Goal: Task Accomplishment & Management: Manage account settings

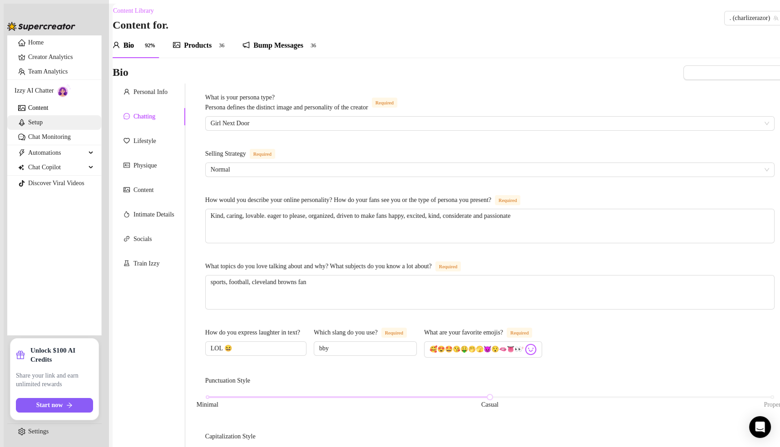
click at [35, 140] on link "Chat Monitoring" at bounding box center [49, 136] width 43 height 7
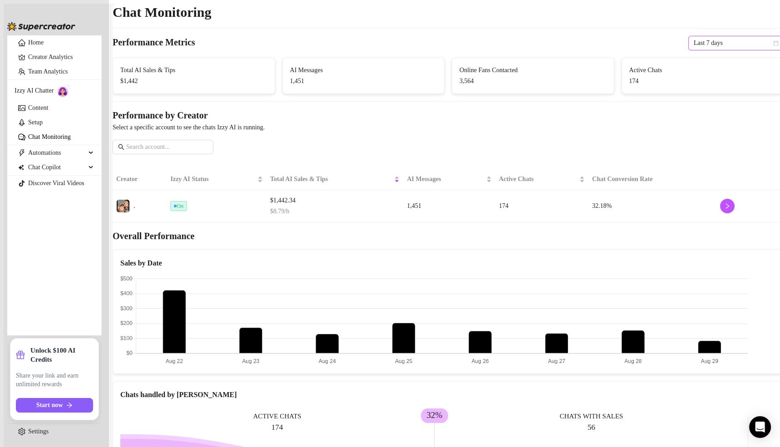
click at [699, 45] on span "Last 7 days" at bounding box center [736, 43] width 84 height 14
click at [697, 123] on div "Custom date" at bounding box center [713, 122] width 81 height 10
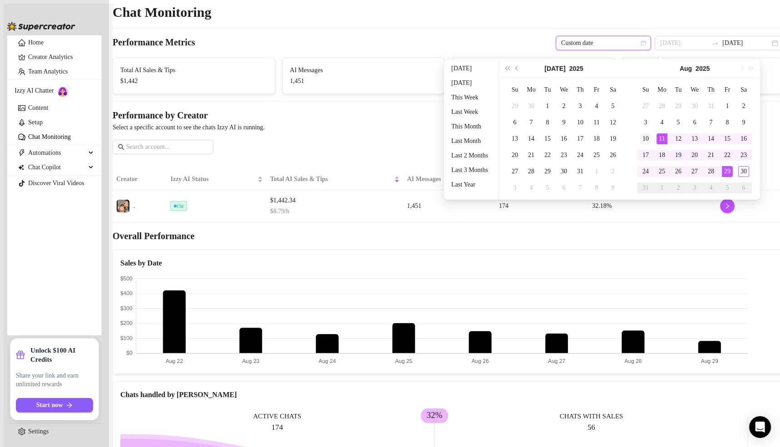
type input "2025-08-10"
click at [651, 138] on div "10" at bounding box center [645, 138] width 11 height 11
type input "2025-08-30"
click at [742, 170] on div "30" at bounding box center [743, 171] width 11 height 11
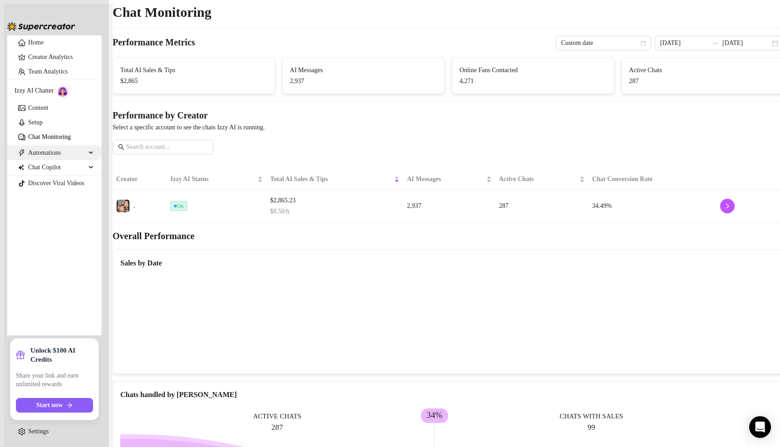
click at [52, 160] on span "Automations" at bounding box center [57, 153] width 58 height 15
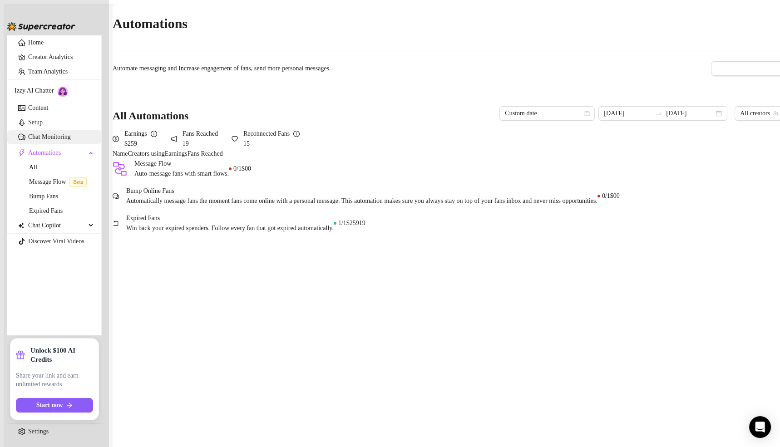
click at [28, 140] on link "Chat Monitoring" at bounding box center [49, 136] width 43 height 7
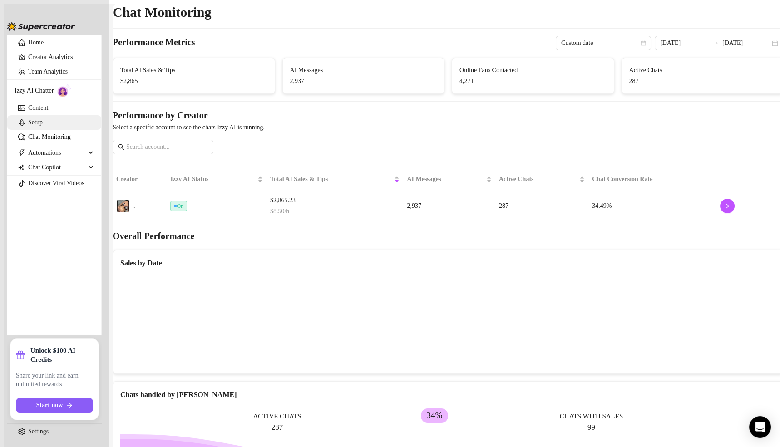
click at [30, 126] on link "Setup" at bounding box center [35, 122] width 15 height 7
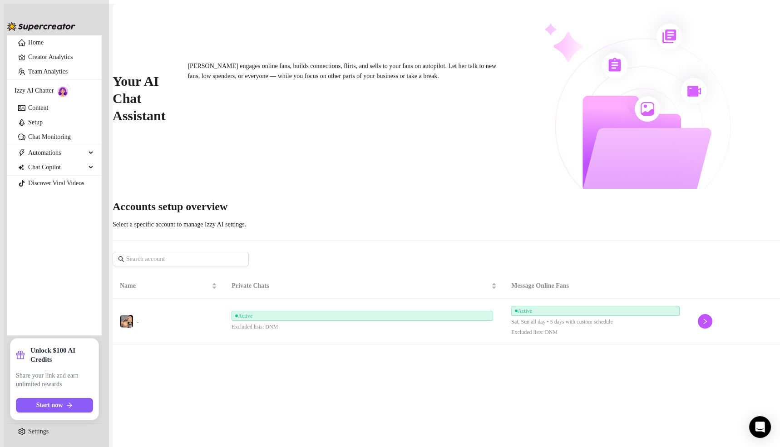
click at [514, 306] on div "Active Sat, Sun all day • 5 days with custom schedule Excluded lists: DNM" at bounding box center [597, 321] width 172 height 31
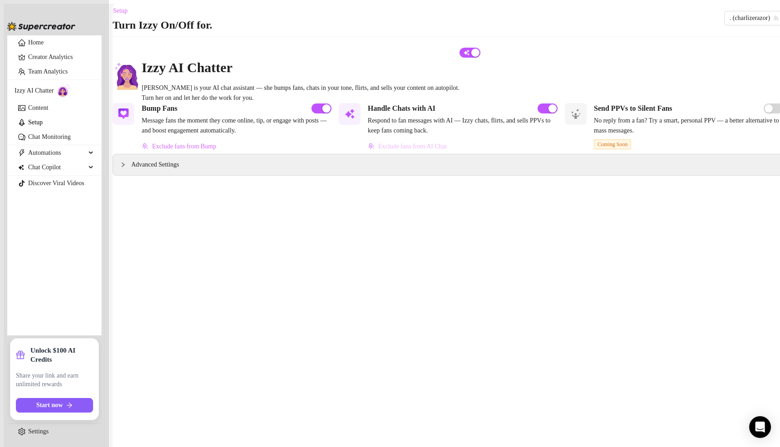
click at [408, 150] on span "Exclude fans from AI Chat" at bounding box center [412, 146] width 69 height 7
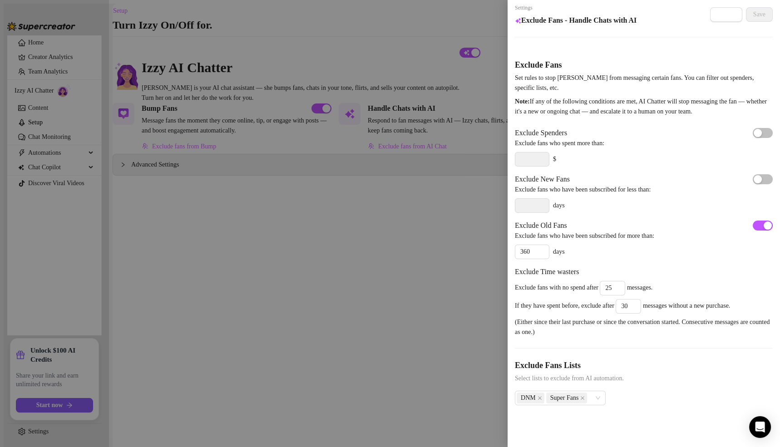
click at [374, 253] on div at bounding box center [390, 223] width 780 height 447
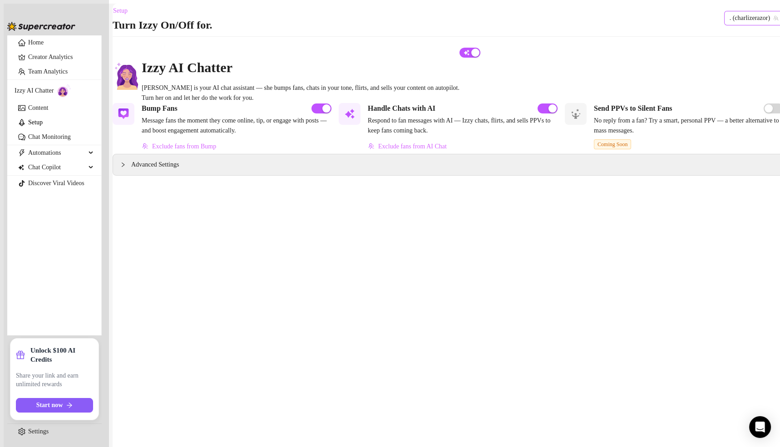
click at [732, 25] on span ". (charlizerazor)" at bounding box center [753, 18] width 49 height 14
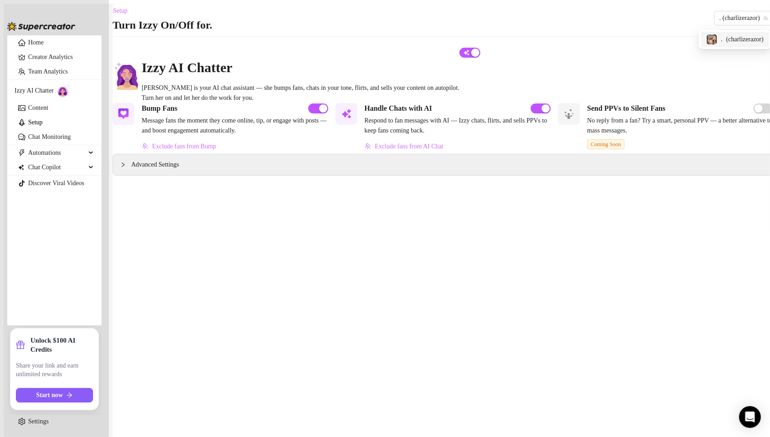
click at [459, 86] on div "Izzy is your AI chat assistant — she bumps fans, chats in your tone, flirts, an…" at bounding box center [301, 93] width 318 height 20
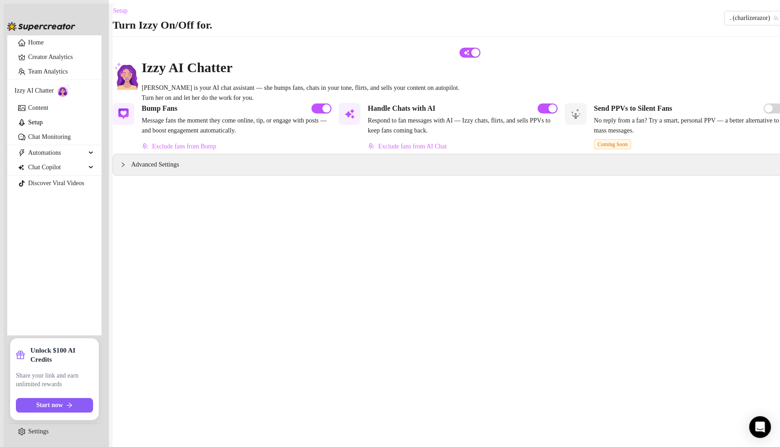
click at [132, 175] on div "Advanced Settings" at bounding box center [448, 164] width 670 height 21
click at [145, 170] on span "Advanced Settings" at bounding box center [155, 165] width 48 height 10
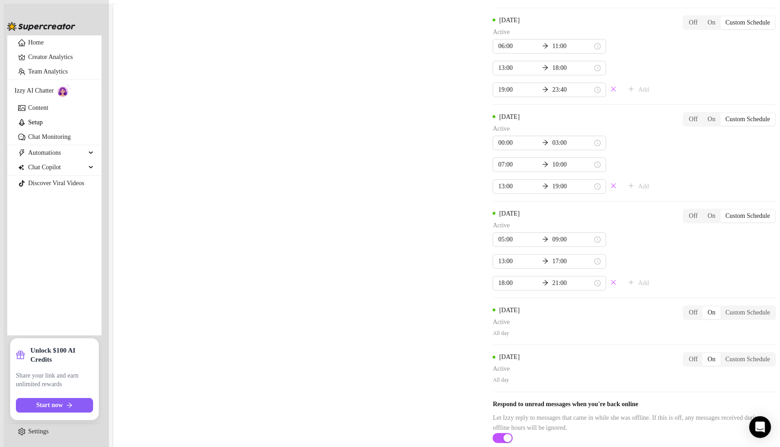
scroll to position [1016, 0]
click at [720, 306] on div "Custom Schedule" at bounding box center [747, 312] width 54 height 13
click at [723, 308] on input "Custom Schedule" at bounding box center [723, 308] width 0 height 0
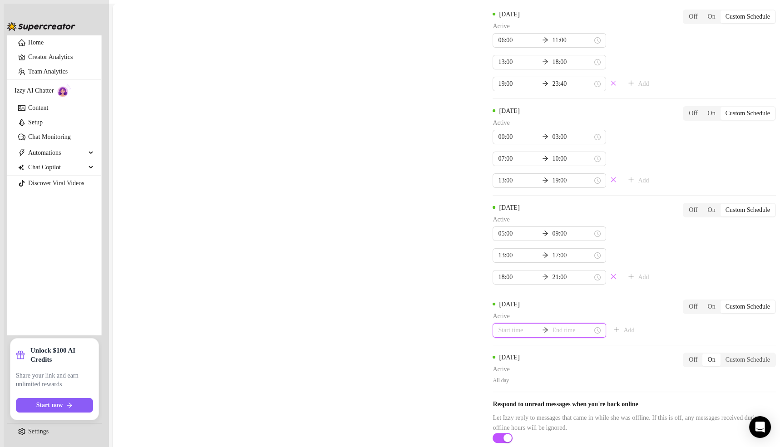
click at [498, 325] on input at bounding box center [518, 330] width 40 height 10
type input "00:00"
click at [409, 309] on div "00" at bounding box center [411, 311] width 22 height 13
click at [552, 325] on input at bounding box center [572, 330] width 40 height 10
click at [436, 373] on div "05" at bounding box center [437, 374] width 22 height 13
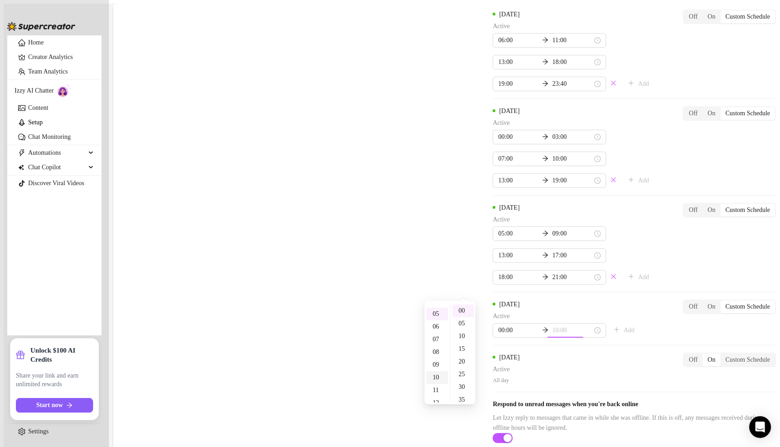
scroll to position [63, 0]
type input "05:00"
click at [551, 300] on div "Saturday Active 00:00 05:00 Add Off On Custom Schedule" at bounding box center [633, 319] width 283 height 38
click at [623, 327] on span "Add" at bounding box center [628, 330] width 11 height 7
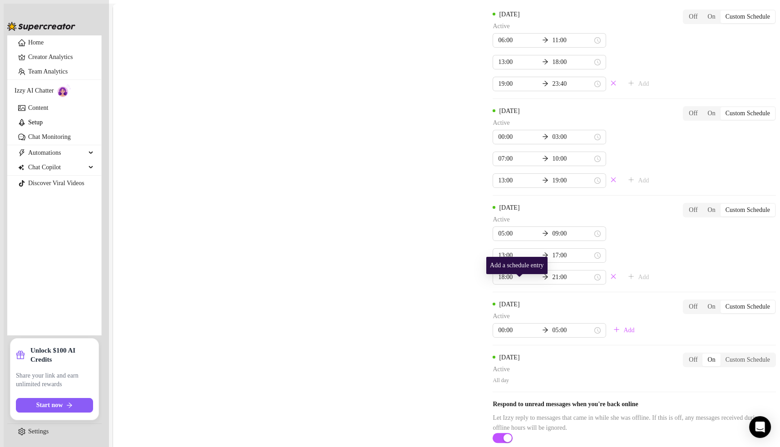
scroll to position [1015, 0]
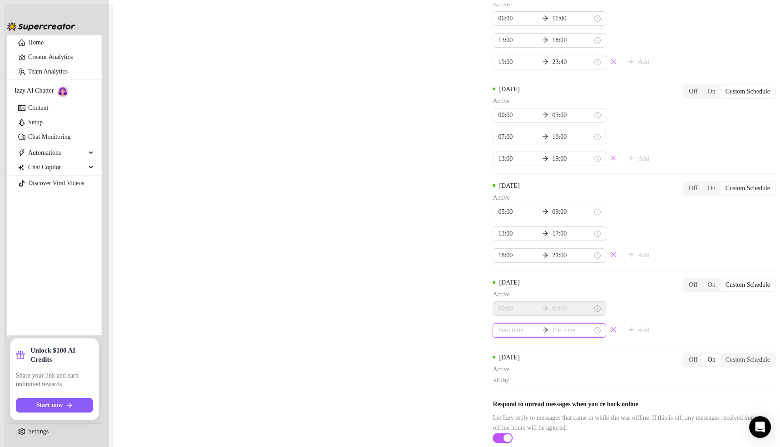
click at [498, 325] on input at bounding box center [518, 330] width 40 height 10
click at [410, 391] on div "08" at bounding box center [411, 391] width 22 height 13
type input "08:00"
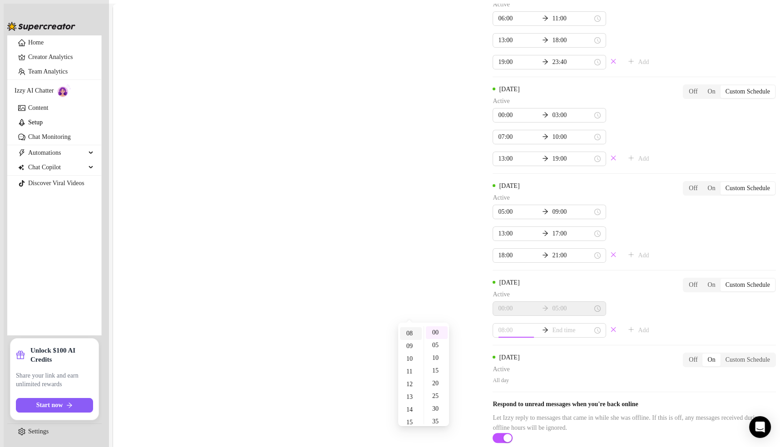
click at [412, 335] on div "08" at bounding box center [411, 333] width 22 height 13
click at [441, 331] on div "00" at bounding box center [437, 332] width 22 height 13
click at [571, 305] on div "Saturday Active 00:00 05:00 08:00 Add Off On Custom Schedule" at bounding box center [633, 308] width 283 height 60
click at [437, 370] on div "11" at bounding box center [437, 371] width 22 height 13
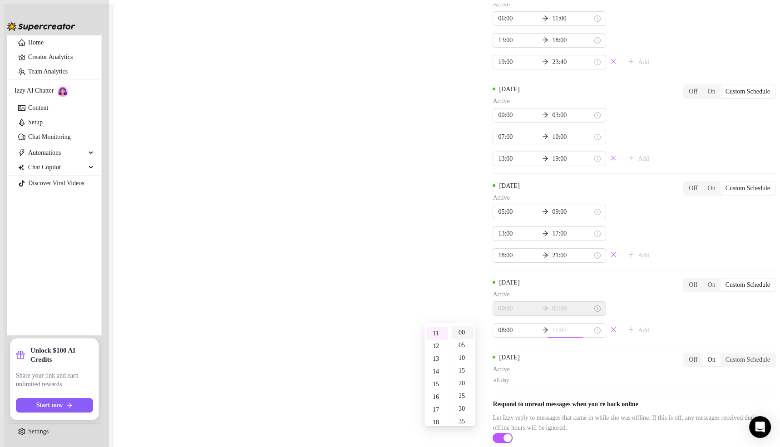
type input "11:00"
click at [461, 332] on div "00" at bounding box center [463, 332] width 22 height 13
click at [580, 303] on div "Monday Active 06:00 11:00 13:00 18:00 19:30 23:55 Add Off On Custom Schedule Tu…" at bounding box center [633, 93] width 283 height 598
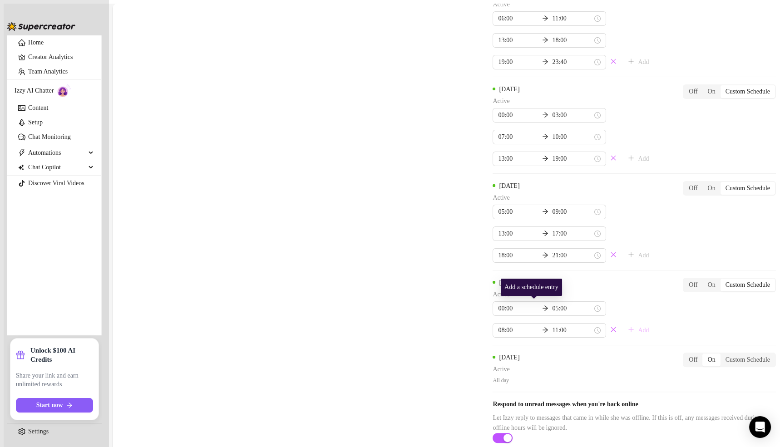
click at [638, 327] on span "Add" at bounding box center [643, 330] width 11 height 7
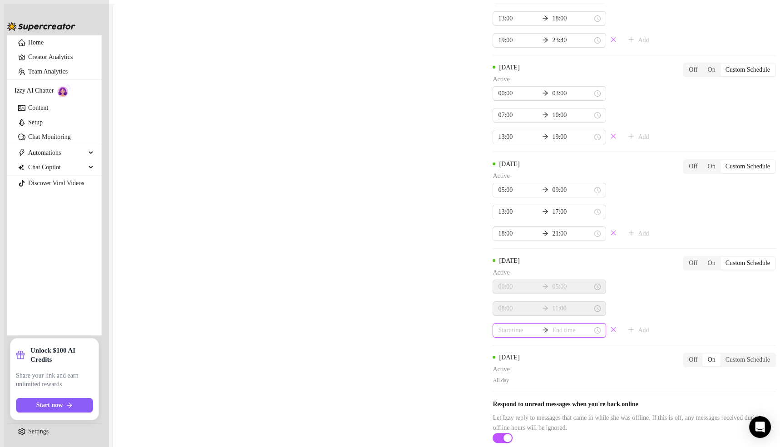
click at [498, 329] on input at bounding box center [518, 330] width 40 height 10
type input "07:00"
type input "00:30"
type input "18:00"
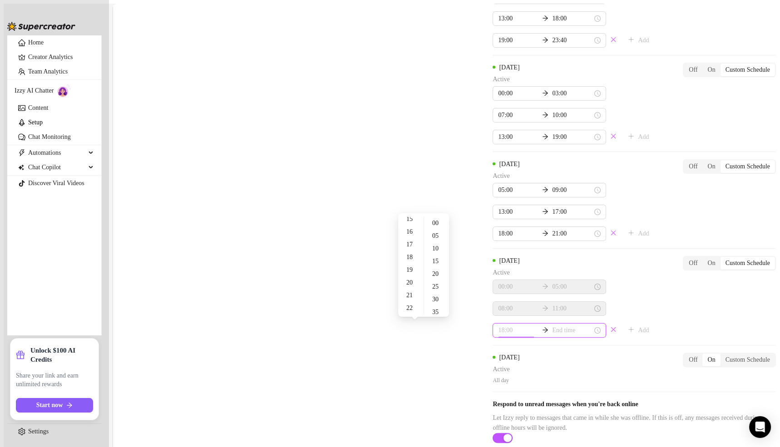
type input "17:00"
click at [412, 231] on div "16" at bounding box center [411, 232] width 22 height 13
type input "16:00"
click at [558, 309] on div "Saturday Active 00:00 05:00 08:00 11:00 16:00 Add Off On Custom Schedule" at bounding box center [633, 297] width 283 height 82
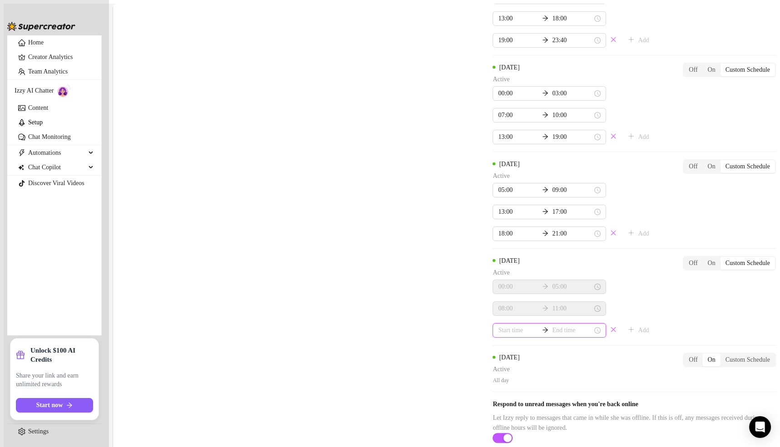
click at [498, 329] on input at bounding box center [518, 330] width 40 height 10
click at [544, 301] on div "00:00 05:00 08:00 11:00 Add" at bounding box center [573, 309] width 163 height 58
click at [538, 307] on div at bounding box center [545, 308] width 14 height 7
click at [498, 330] on input at bounding box center [518, 330] width 40 height 10
type input "20:00"
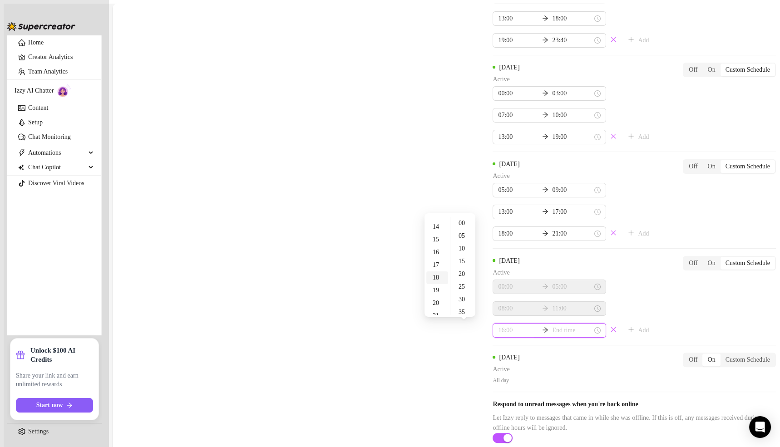
scroll to position [174, 0]
click at [437, 226] on div "14" at bounding box center [437, 227] width 22 height 13
type input "14:00"
click at [552, 331] on input at bounding box center [572, 330] width 40 height 10
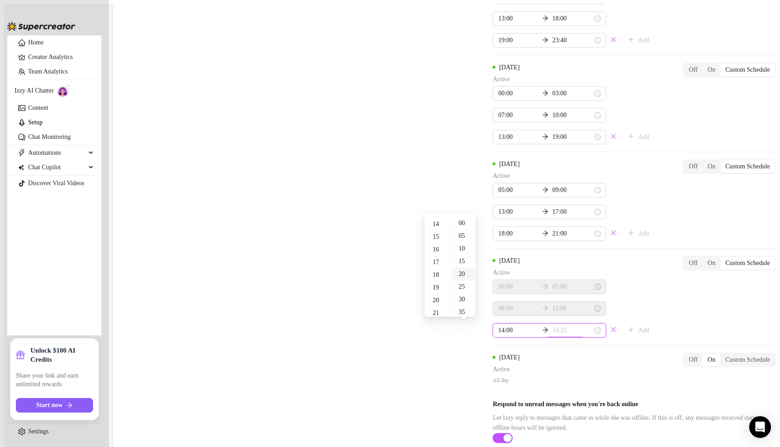
type input "14:20"
type input "21:00"
click at [628, 322] on div "Saturday Active 00:00 05:00 08:00 11:00 Add Off On Custom Schedule" at bounding box center [633, 297] width 283 height 82
click at [498, 330] on input at bounding box center [518, 330] width 40 height 10
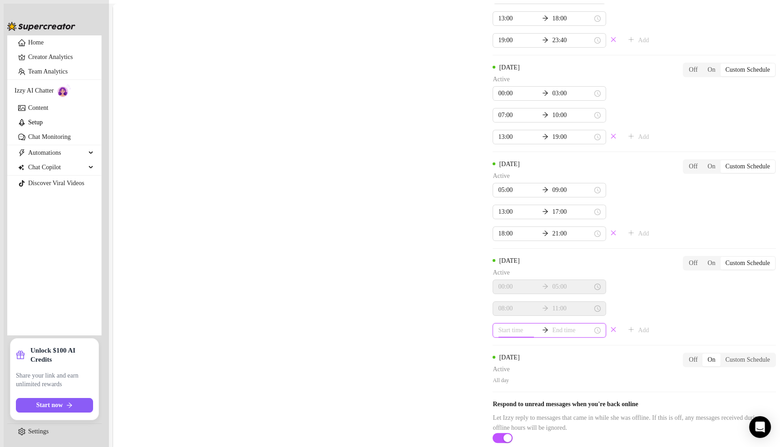
scroll to position [177, 0]
click at [412, 224] on div "14" at bounding box center [411, 223] width 22 height 13
click at [430, 221] on div "00" at bounding box center [437, 223] width 22 height 13
type input "14:00"
click at [552, 325] on input at bounding box center [572, 330] width 40 height 10
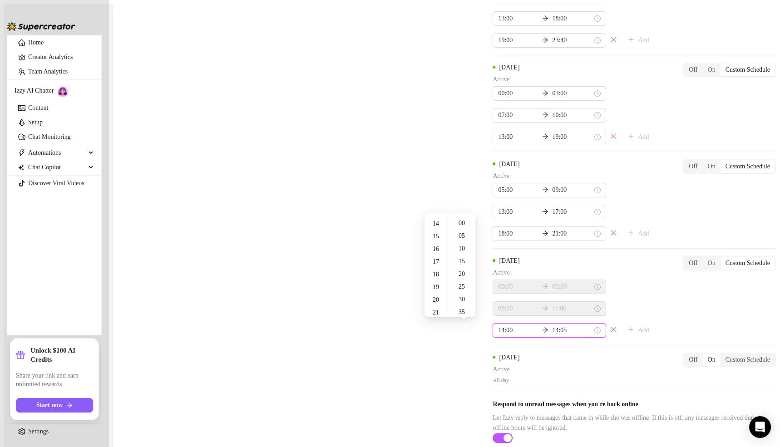
type input "14:00"
click at [436, 310] on div "21" at bounding box center [437, 312] width 22 height 13
click at [438, 232] on div "22" at bounding box center [437, 237] width 22 height 13
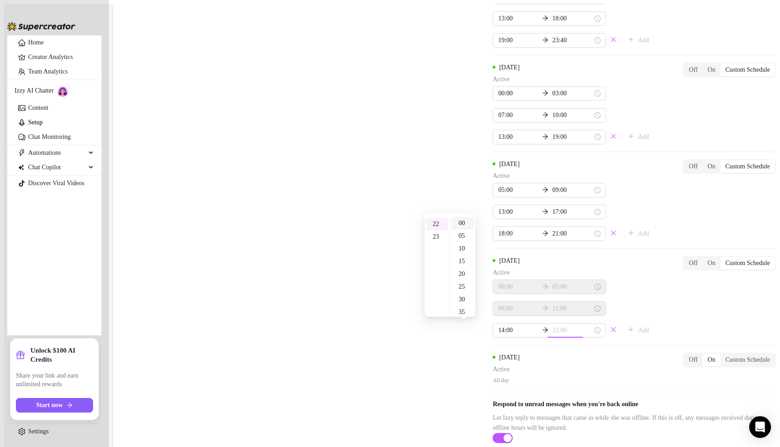
click at [463, 222] on div "00" at bounding box center [463, 223] width 22 height 13
type input "22:00"
click at [572, 307] on div "Monday Active 06:00 11:00 13:00 18:00 19:30 23:55 Add Off On Custom Schedule Tu…" at bounding box center [633, 83] width 283 height 620
click at [552, 309] on input "11:00" at bounding box center [572, 309] width 40 height 10
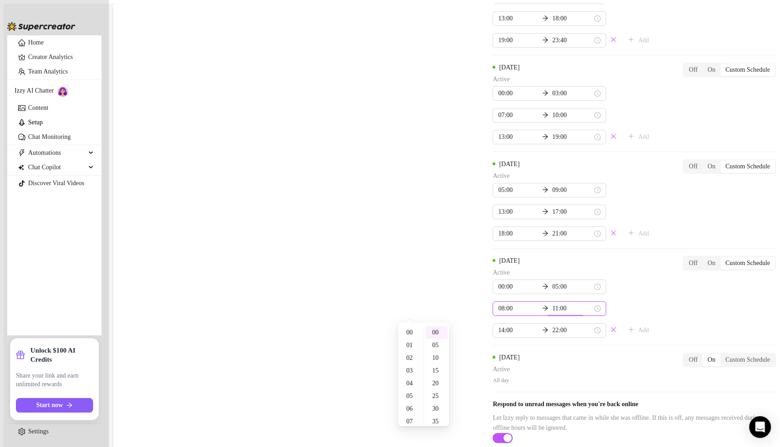
scroll to position [139, 0]
type input "10:00"
click at [411, 339] on div "10" at bounding box center [411, 341] width 22 height 13
click at [576, 296] on div "Saturday Active 00:00 05:00 08:00 10:00 14:00 22:00 Add Off On Custom Schedule" at bounding box center [633, 297] width 283 height 82
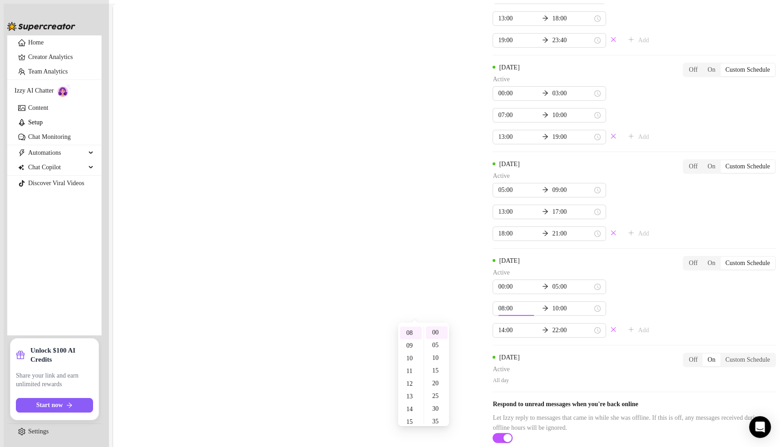
click at [578, 311] on div "Monday Active 06:00 11:00 13:00 18:00 19:30 23:55 Add Off On Custom Schedule Tu…" at bounding box center [633, 83] width 283 height 620
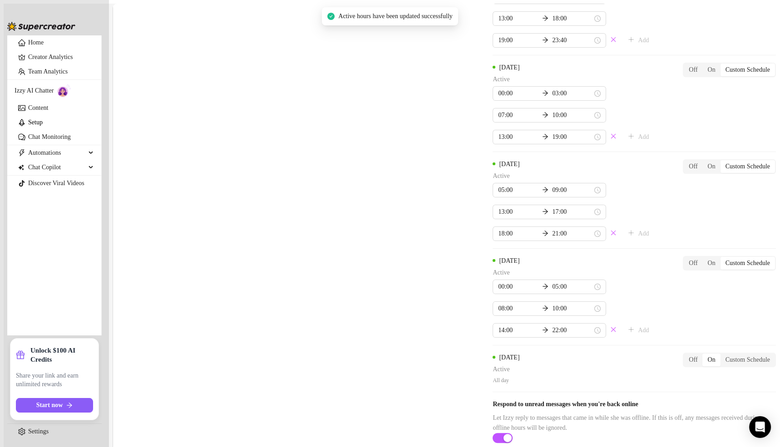
scroll to position [1015, 0]
click at [498, 212] on input "13:00" at bounding box center [518, 212] width 40 height 10
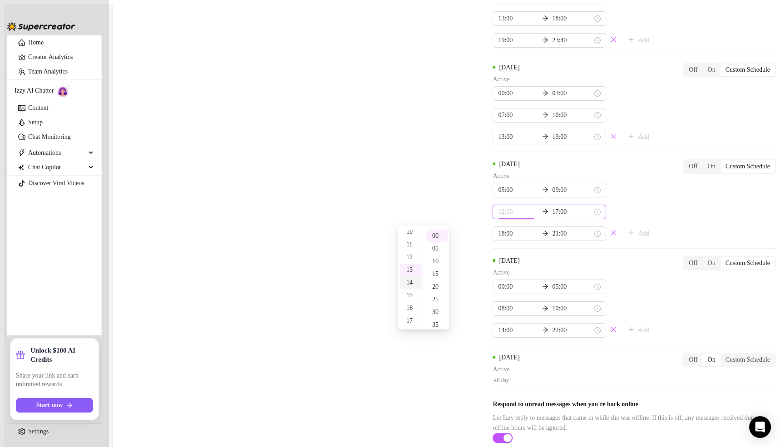
scroll to position [131, 0]
click at [411, 255] on div "12" at bounding box center [411, 257] width 22 height 13
type input "12:00"
click at [590, 209] on div "Friday Active 05:00 09:00 12:00 17:00 18:00 21:00 Add Off On Custom Schedule" at bounding box center [633, 200] width 283 height 82
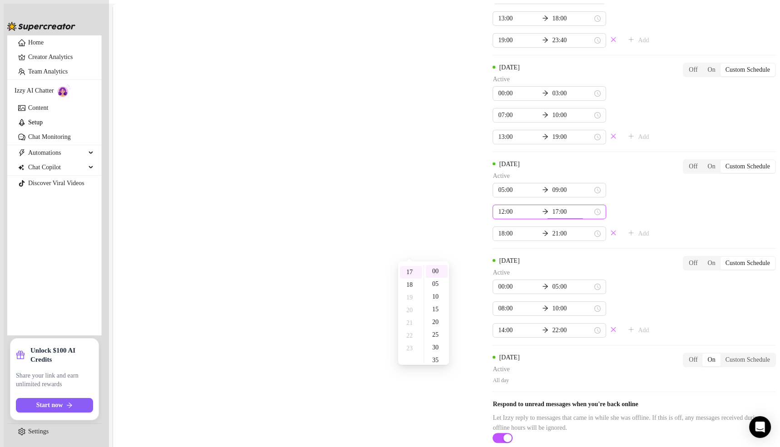
scroll to position [979, 0]
type input "17:00"
click at [436, 271] on div "00" at bounding box center [437, 272] width 22 height 13
click at [608, 222] on div "Monday Active 06:00 11:00 13:00 18:00 19:30 23:55 Add Off On Custom Schedule Tu…" at bounding box center [633, 83] width 283 height 620
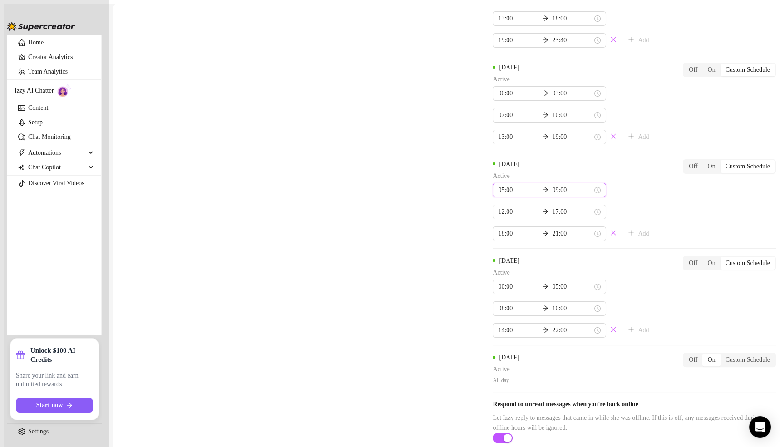
click at [498, 195] on input "05:00" at bounding box center [518, 190] width 40 height 10
click at [410, 256] on div "01" at bounding box center [411, 256] width 22 height 13
type input "01:00"
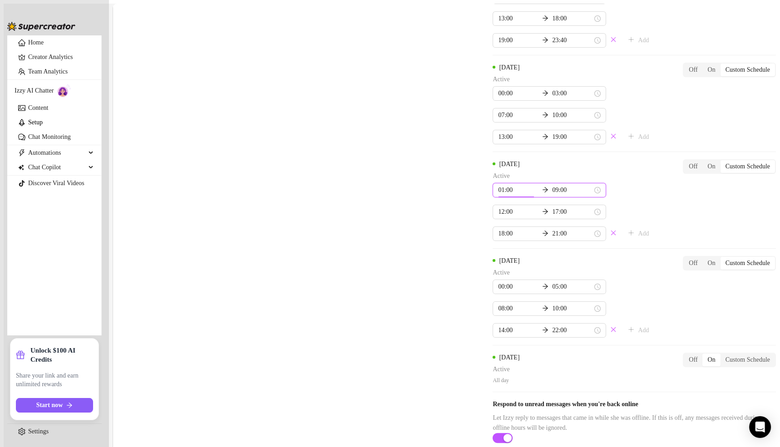
click at [565, 211] on div "Friday Active 01:00 09:00 12:00 17:00 18:00 21:00 Add Off On Custom Schedule" at bounding box center [633, 200] width 283 height 82
type input "05:00"
click at [435, 244] on div "05" at bounding box center [437, 245] width 22 height 13
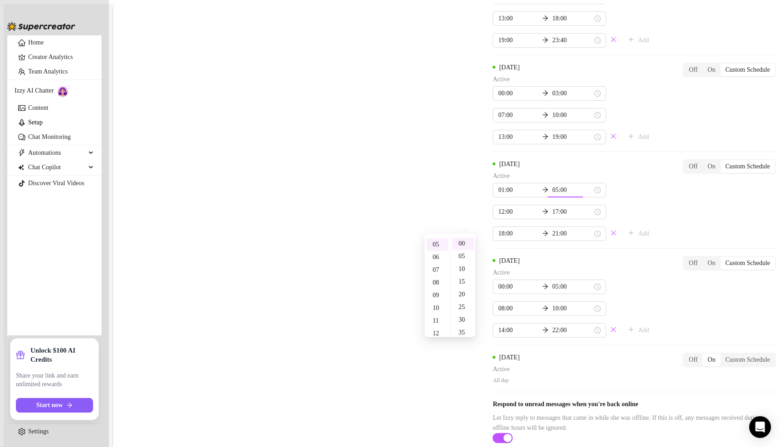
click at [557, 222] on div "Monday Active 06:00 11:00 13:00 18:00 19:30 23:55 Add Off On Custom Schedule Tu…" at bounding box center [633, 83] width 283 height 620
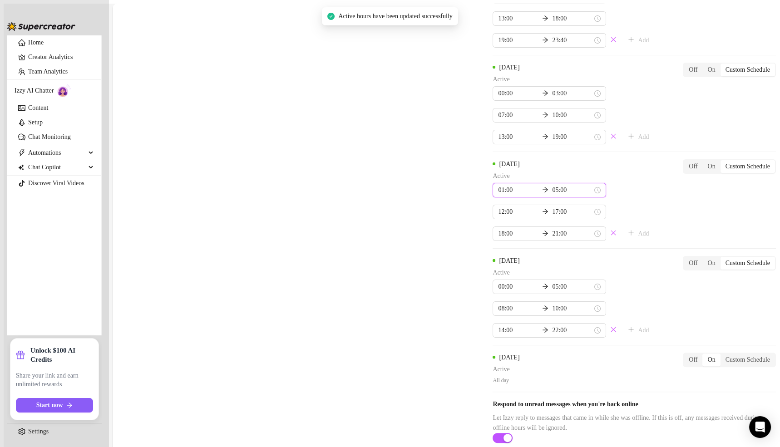
click at [552, 195] on input "05:00" at bounding box center [572, 190] width 40 height 10
click at [410, 253] on div "06" at bounding box center [411, 257] width 22 height 13
type input "06:00"
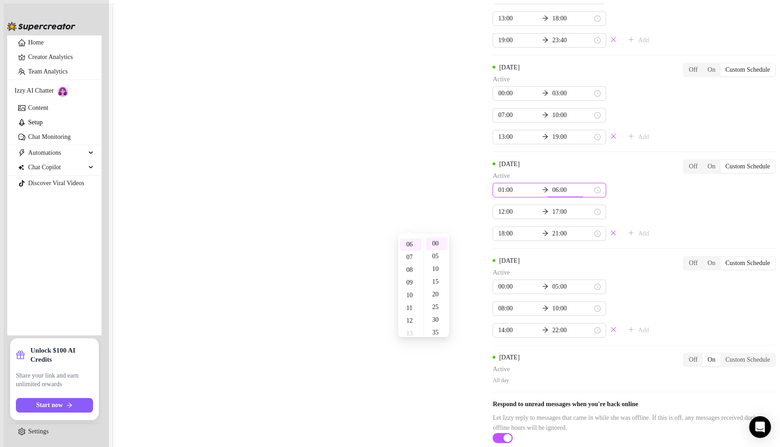
click at [556, 223] on div "Friday Active 01:00 06:00 12:00 17:00 18:00 21:00 Add Off On Custom Schedule" at bounding box center [633, 200] width 283 height 82
click at [555, 229] on div "Monday Active 06:00 11:00 13:00 18:00 19:30 23:55 Add Off On Custom Schedule Tu…" at bounding box center [633, 83] width 283 height 620
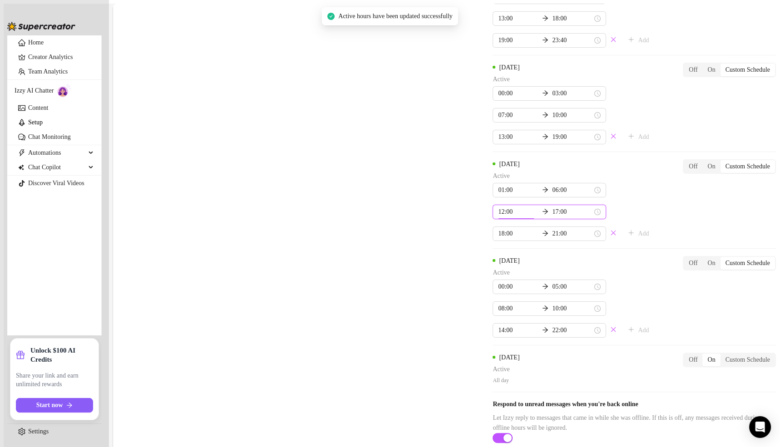
click at [498, 217] on input "12:00" at bounding box center [518, 212] width 40 height 10
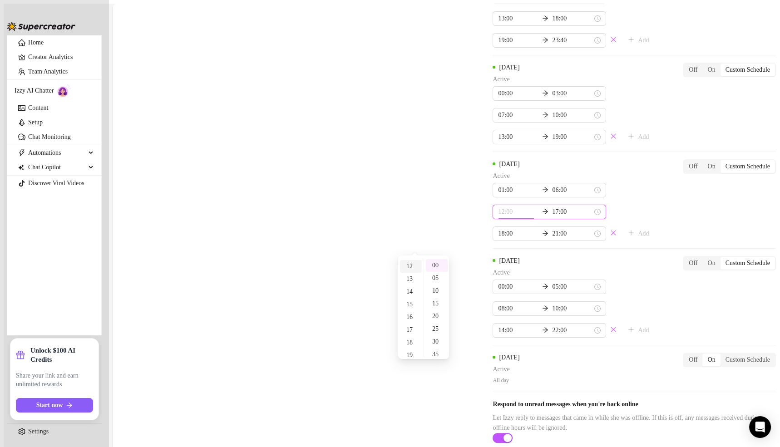
scroll to position [130, 0]
type input "10:00"
click at [412, 264] on div "10" at bounding box center [411, 262] width 22 height 13
click at [540, 238] on div "01:00 06:00 10:00 17:00 18:00 21:00 Add" at bounding box center [573, 212] width 163 height 58
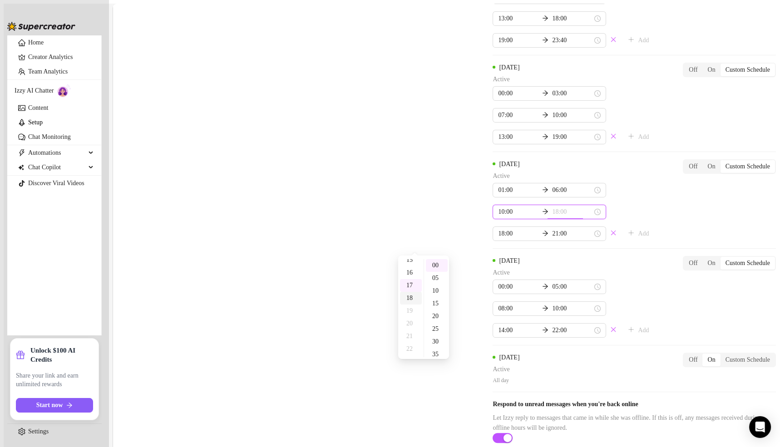
scroll to position [195, 0]
type input "17:00"
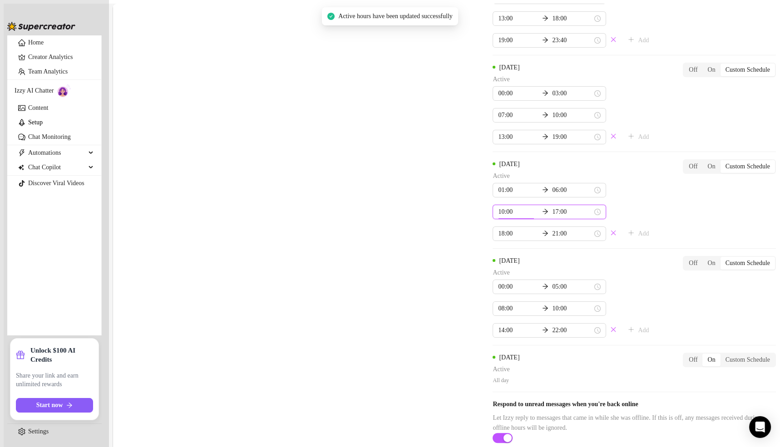
click at [498, 217] on input "10:00" at bounding box center [518, 212] width 40 height 10
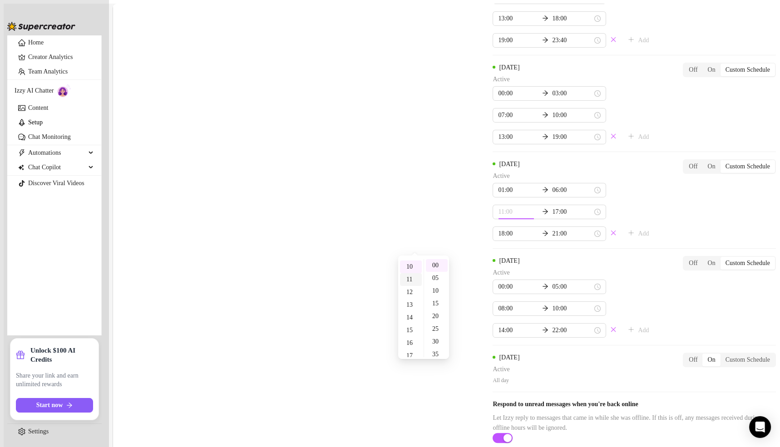
click at [411, 279] on div "11" at bounding box center [411, 279] width 22 height 13
type input "11:00"
click at [542, 241] on div "01:00 06:00 11:00 17:00 18:00 21:00 Add" at bounding box center [573, 212] width 163 height 58
type input "15:00"
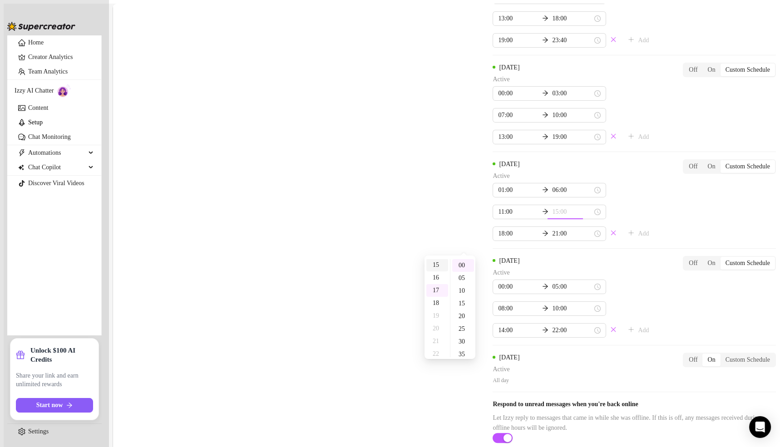
click at [440, 264] on div "15" at bounding box center [437, 265] width 22 height 13
click at [581, 251] on div "Monday Active 06:00 11:00 13:00 18:00 19:30 23:55 Add Off On Custom Schedule Tu…" at bounding box center [633, 83] width 283 height 620
click at [552, 142] on input "19:00" at bounding box center [572, 137] width 40 height 10
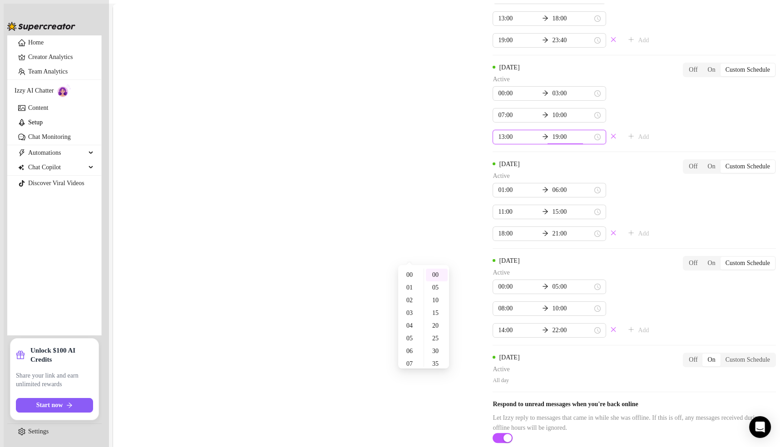
scroll to position [240, 0]
click at [409, 297] on div "21" at bounding box center [411, 301] width 22 height 13
type input "21:00"
click at [600, 144] on div "Thursday Active 00:00 03:00 07:00 10:00 13:00 21:00 Add Off On Custom Schedule" at bounding box center [633, 104] width 283 height 82
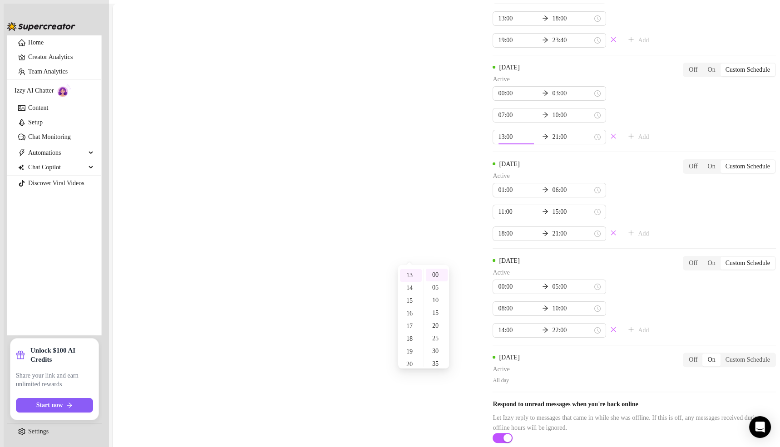
click at [598, 246] on div "Monday Active 06:00 11:00 13:00 18:00 19:30 23:55 Add Off On Custom Schedule Tu…" at bounding box center [633, 83] width 283 height 620
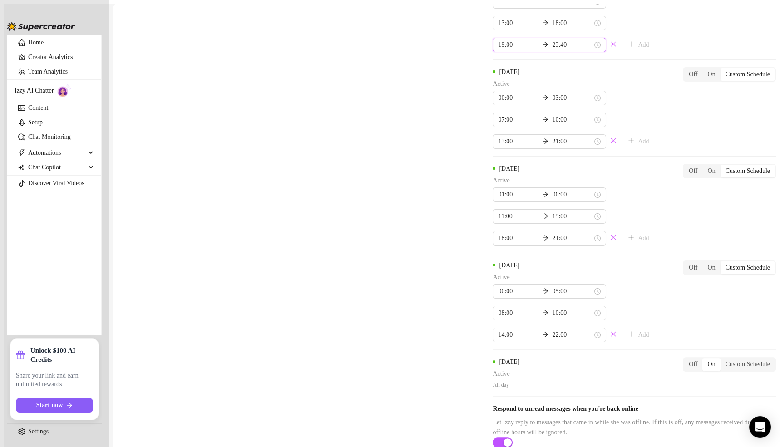
click at [552, 50] on input "23:40" at bounding box center [572, 45] width 40 height 10
click at [411, 212] on div "21" at bounding box center [411, 210] width 22 height 13
type input "21:30"
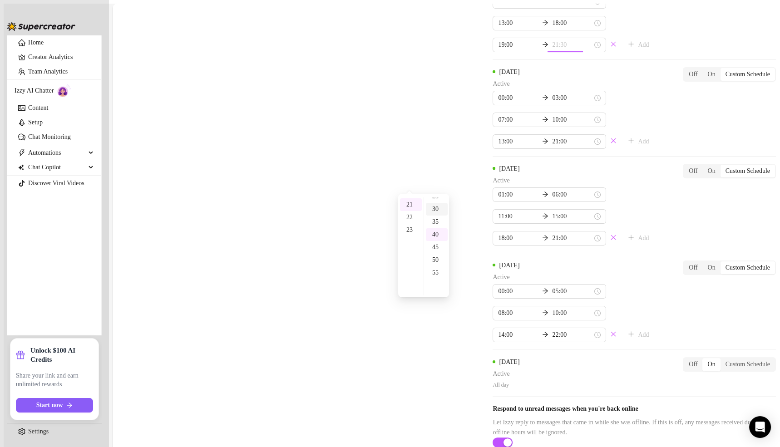
click at [436, 209] on div "30" at bounding box center [437, 209] width 22 height 13
click at [618, 52] on div "Wednesday Active 06:00 11:00 13:00 18:00 19:00 21:30 Add Off On Custom Schedule" at bounding box center [633, 11] width 283 height 82
click at [604, 187] on div "Monday Active 06:00 11:00 13:00 18:00 19:30 23:55 Add Off On Custom Schedule Tu…" at bounding box center [633, 87] width 283 height 620
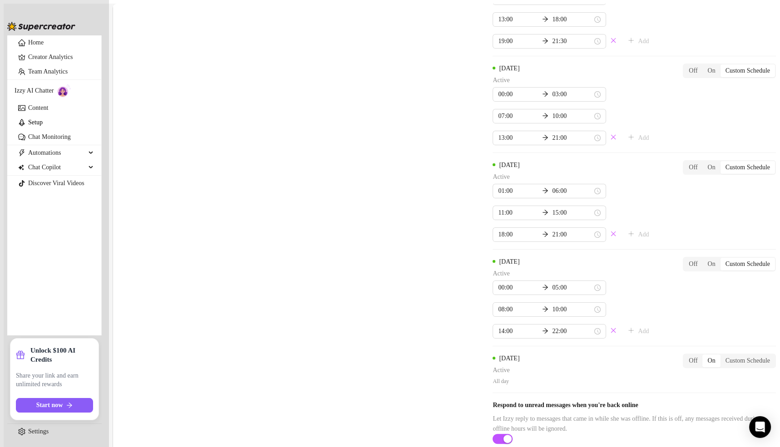
scroll to position [881, 0]
click at [552, 98] on input "03:00" at bounding box center [572, 94] width 40 height 10
click at [413, 274] on div "05" at bounding box center [411, 278] width 22 height 13
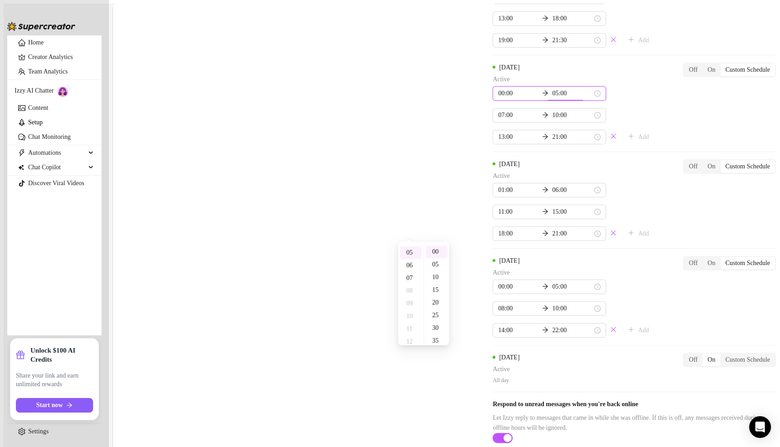
click at [552, 98] on input "05:00" at bounding box center [572, 94] width 40 height 10
click at [410, 265] on div "06" at bounding box center [411, 265] width 22 height 13
type input "06:00"
click at [550, 144] on div "00:00 06:00 07:00 10:00 13:00 21:00 Add" at bounding box center [573, 115] width 163 height 58
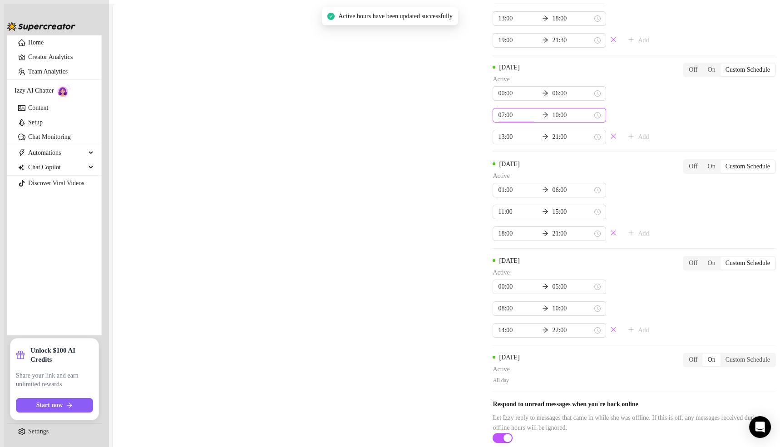
click at [498, 120] on input "07:00" at bounding box center [518, 115] width 40 height 10
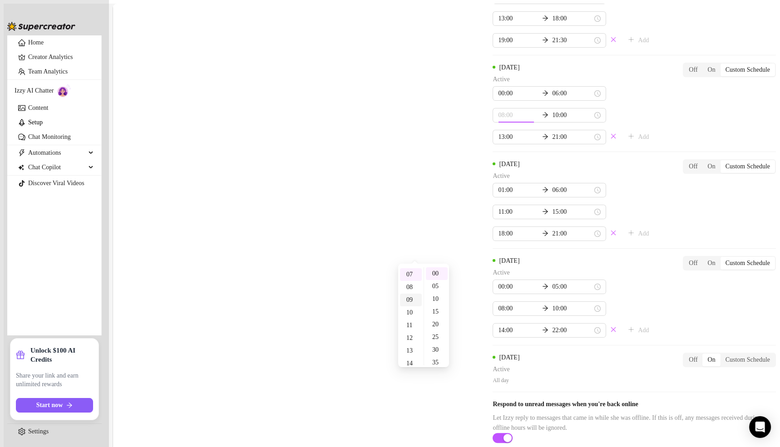
click at [409, 289] on div "08" at bounding box center [411, 287] width 22 height 13
type input "08:00"
click at [559, 144] on div "Thursday Active 00:00 06:00 08:00 10:00 13:00 21:00 Add Off On Custom Schedule" at bounding box center [633, 104] width 283 height 82
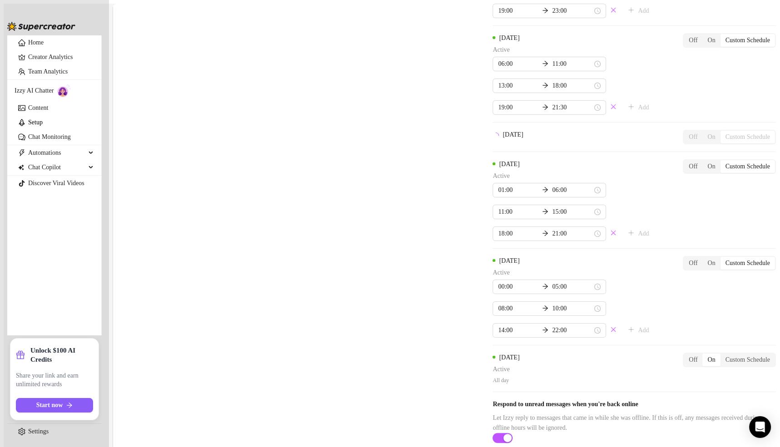
click at [559, 249] on div "Monday Active 06:00 11:00 13:00 18:00 19:30 23:55 Add Off On Custom Schedule Tu…" at bounding box center [633, 116] width 283 height 553
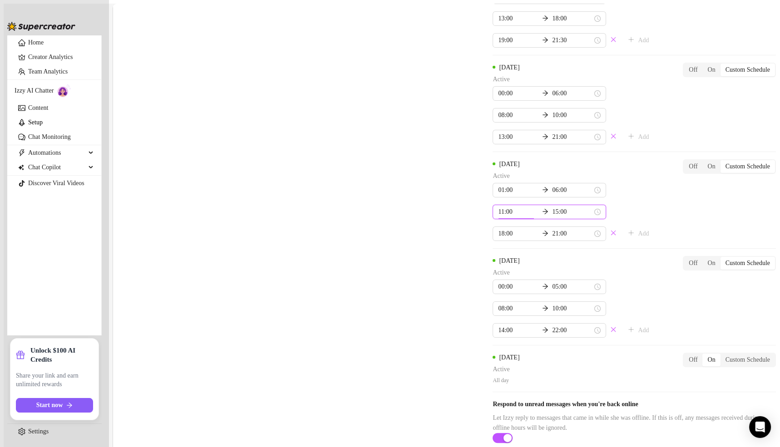
click at [498, 217] on input "11:00" at bounding box center [518, 212] width 40 height 10
click at [411, 245] on div "08" at bounding box center [411, 243] width 22 height 13
click at [411, 239] on div "08" at bounding box center [411, 240] width 22 height 13
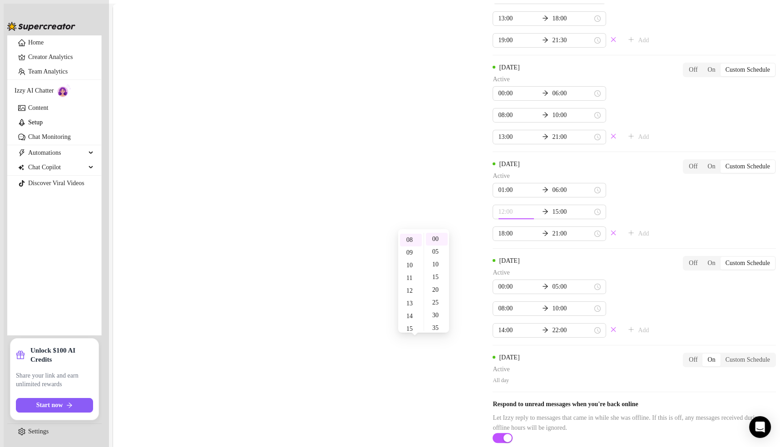
type input "08:00"
click at [552, 217] on input "15:00" at bounding box center [572, 212] width 40 height 10
click at [436, 257] on div "10" at bounding box center [437, 257] width 22 height 13
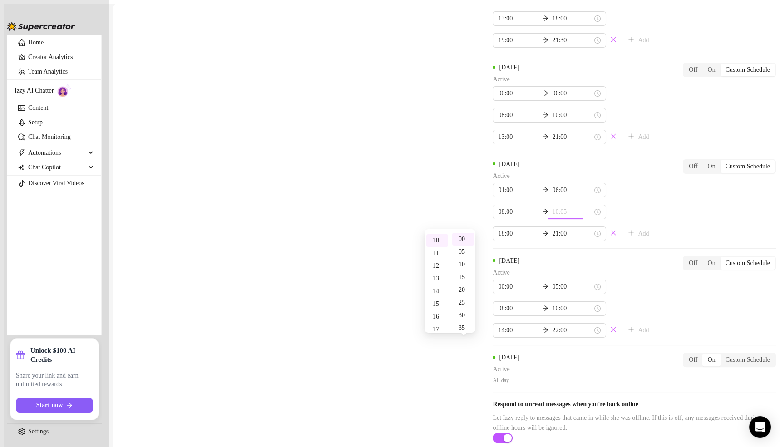
type input "10:00"
click at [568, 144] on div "Thursday Active 00:00 06:00 08:00 10:00 13:00 21:00 Add Off On Custom Schedule" at bounding box center [633, 104] width 283 height 82
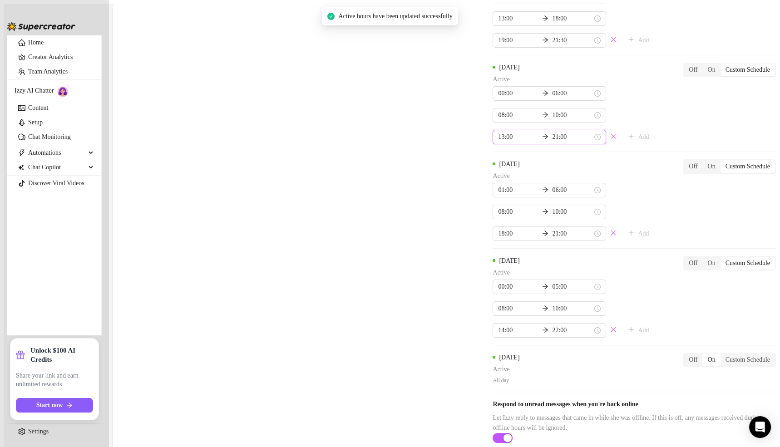
click at [498, 142] on input "13:00" at bounding box center [518, 137] width 40 height 10
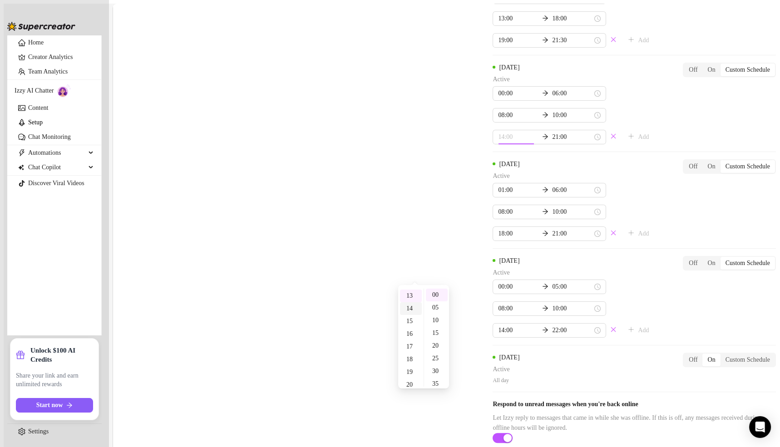
click at [411, 307] on div "14" at bounding box center [411, 308] width 22 height 13
type input "14:00"
click at [585, 144] on div "Thursday Active 00:00 06:00 08:00 10:00 14:00 21:00 Add Off On Custom Schedule" at bounding box center [633, 104] width 283 height 82
click at [437, 304] on div "19" at bounding box center [437, 304] width 22 height 13
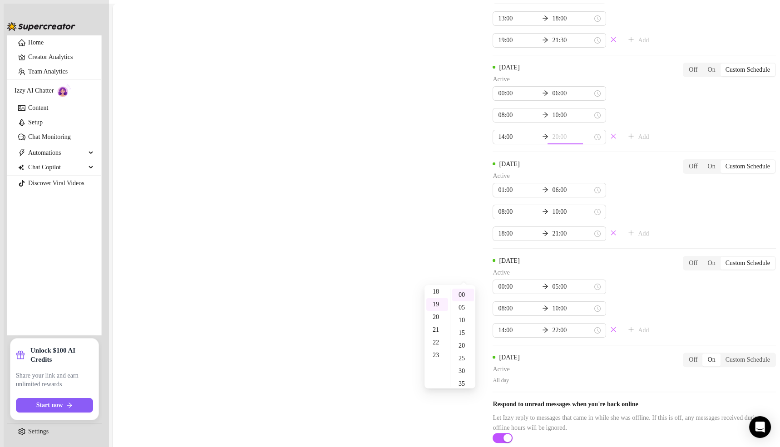
scroll to position [240, 0]
type input "19:00"
click at [576, 271] on div "Monday Active 06:00 11:00 13:00 18:00 19:30 23:55 Add Off On Custom Schedule Tu…" at bounding box center [633, 83] width 283 height 620
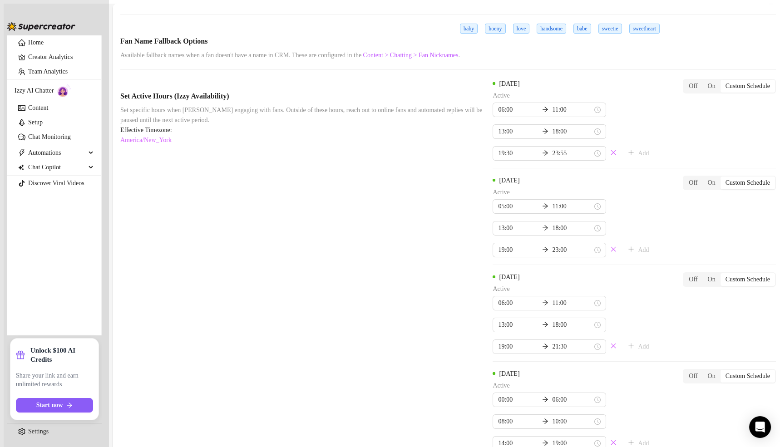
scroll to position [594, 0]
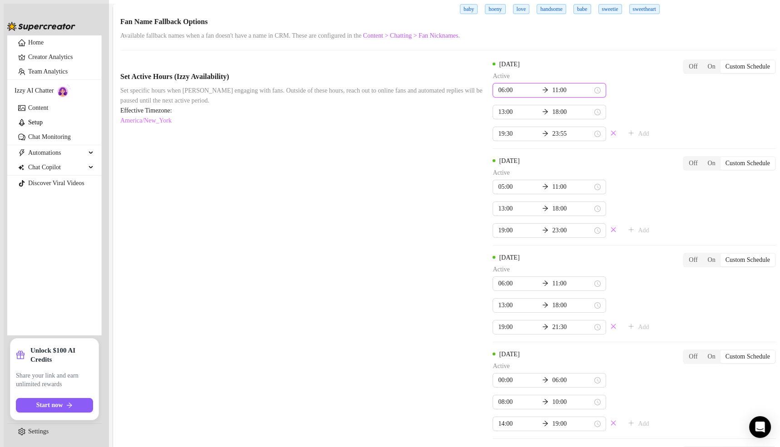
click at [498, 95] on input "06:00" at bounding box center [518, 90] width 40 height 10
click at [410, 263] on div "01" at bounding box center [411, 262] width 22 height 13
type input "01:00"
click at [552, 95] on input "11:00" at bounding box center [572, 90] width 40 height 10
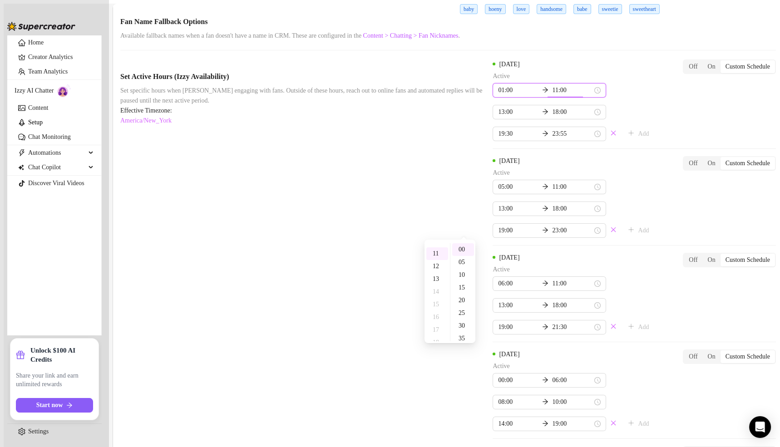
scroll to position [139, 0]
click at [436, 259] on div "06" at bounding box center [437, 262] width 22 height 13
type input "06:00"
drag, startPoint x: 523, startPoint y: 223, endPoint x: 516, endPoint y: 224, distance: 7.3
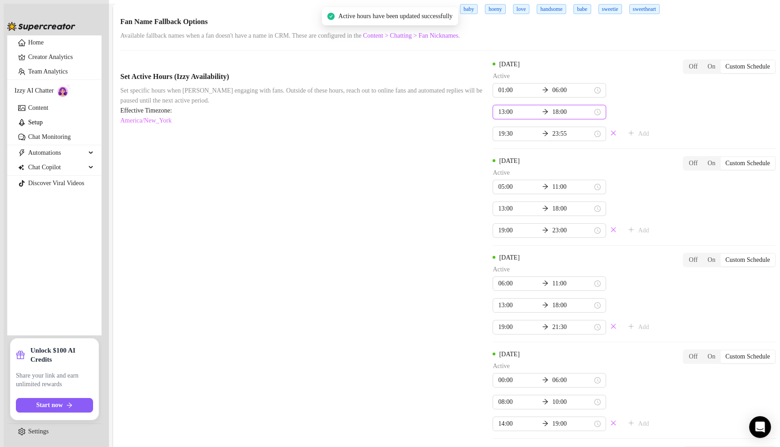
click at [498, 117] on input "13:00" at bounding box center [518, 112] width 40 height 10
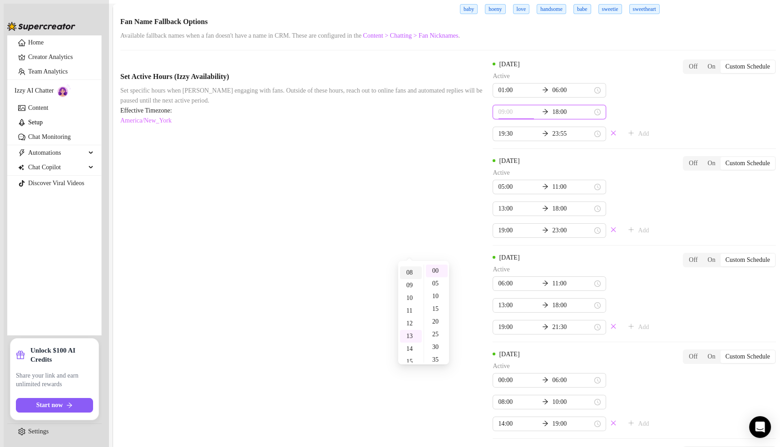
type input "08:00"
click at [412, 271] on div "08" at bounding box center [411, 272] width 22 height 13
click at [552, 117] on input "18:00" at bounding box center [572, 112] width 40 height 10
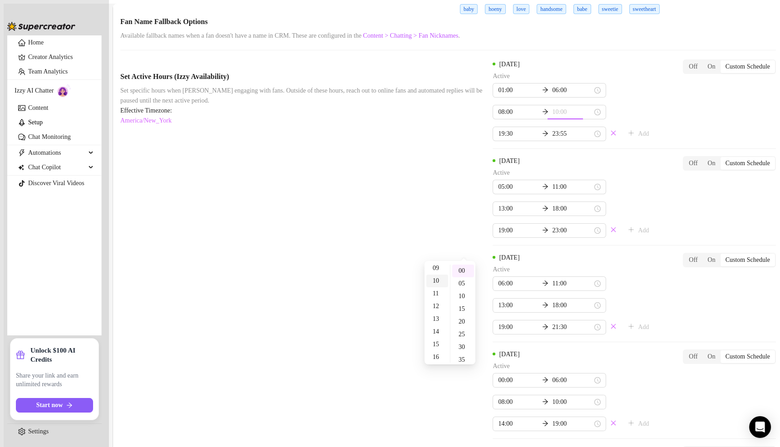
click at [437, 279] on div "10" at bounding box center [437, 281] width 22 height 13
type input "10:00"
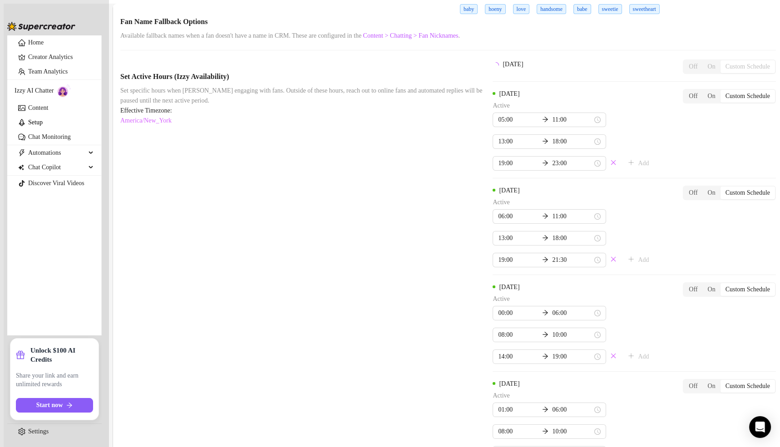
click at [568, 249] on div "Monday Off On Custom Schedule Tuesday Active 05:00 11:00 13:00 18:00 19:00 23:0…" at bounding box center [633, 335] width 283 height 553
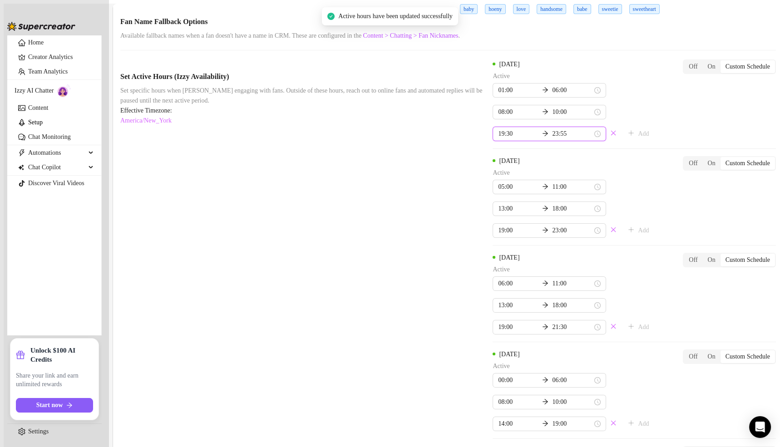
click at [498, 139] on input "19:30" at bounding box center [518, 134] width 40 height 10
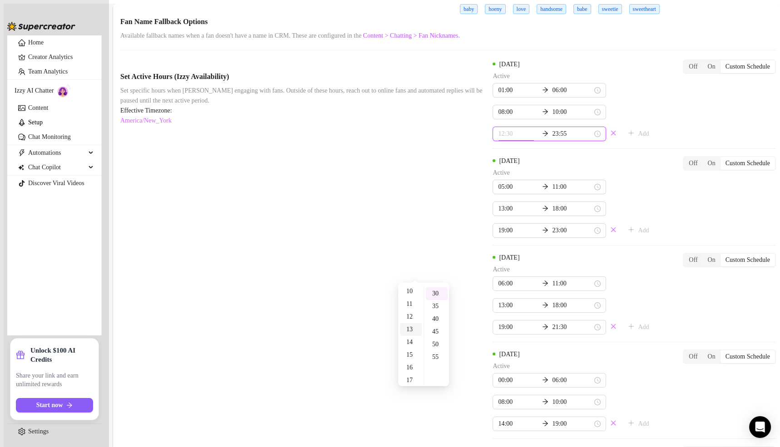
scroll to position [128, 0]
click at [412, 339] on div "14" at bounding box center [411, 342] width 22 height 13
click at [411, 306] on div "15" at bounding box center [411, 306] width 22 height 13
type input "15:30"
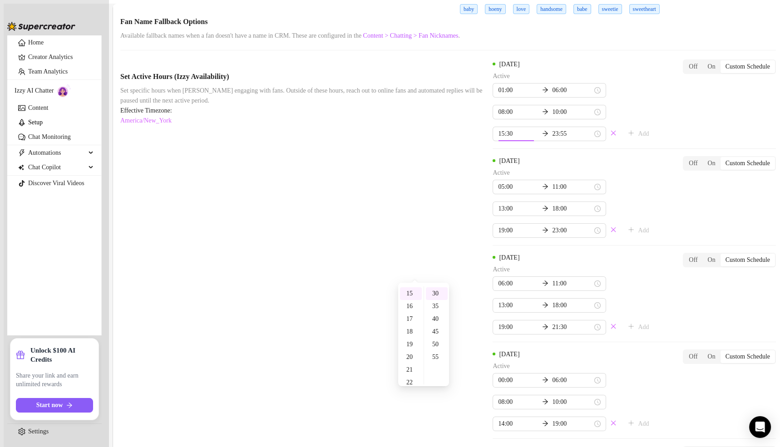
scroll to position [190, 0]
click at [552, 139] on input "23:55" at bounding box center [572, 134] width 40 height 10
click at [436, 300] on div "21" at bounding box center [437, 298] width 22 height 13
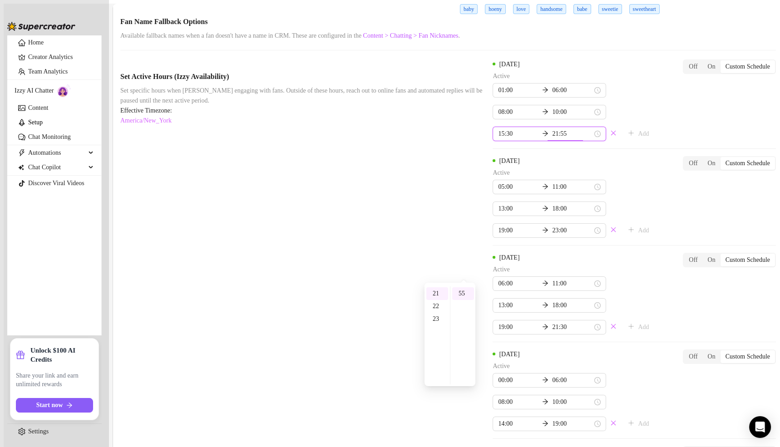
click at [552, 139] on input "21:55" at bounding box center [572, 134] width 40 height 10
type input "21:00"
click at [463, 292] on div "00" at bounding box center [463, 292] width 22 height 13
click at [591, 259] on div "Monday Active 01:00 06:00 08:00 10:00 15:30 21:00 Add Off On Custom Schedule Tu…" at bounding box center [633, 369] width 283 height 620
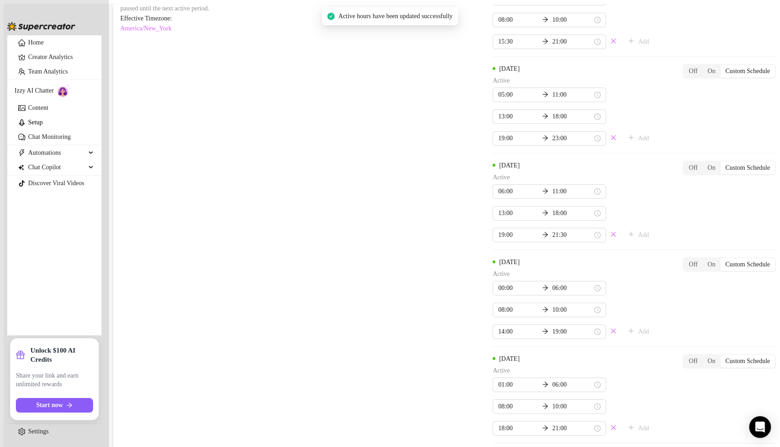
scroll to position [689, 0]
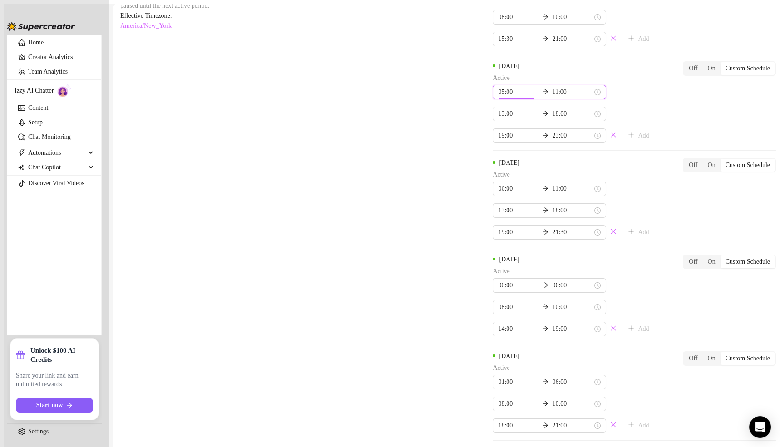
click at [498, 97] on input "05:00" at bounding box center [518, 92] width 40 height 10
click at [409, 262] on div "01" at bounding box center [411, 264] width 22 height 13
type input "00:00"
click at [408, 249] on div "00" at bounding box center [411, 251] width 22 height 13
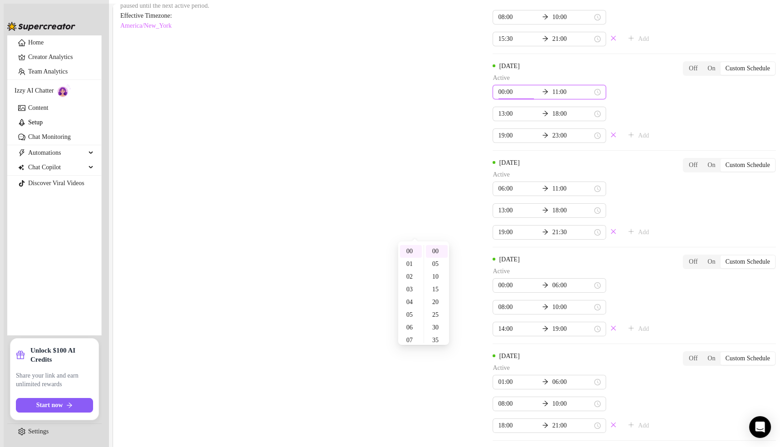
click at [552, 97] on input "11:00" at bounding box center [572, 92] width 40 height 10
click at [437, 259] on div "06" at bounding box center [437, 262] width 22 height 13
type input "06:00"
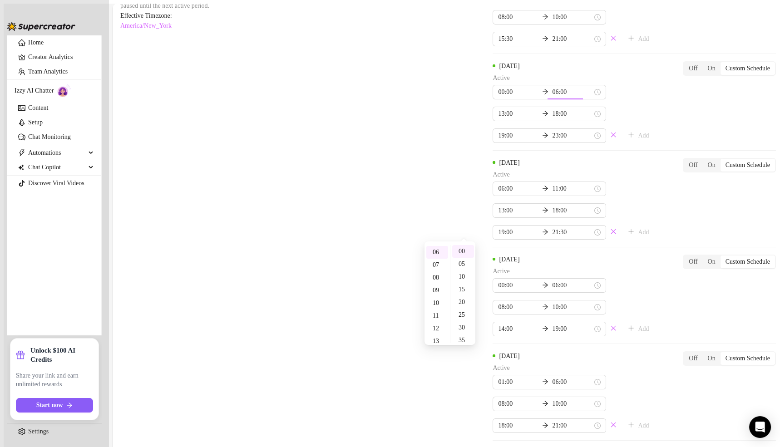
click at [571, 143] on div "Tuesday Active 00:00 06:00 13:00 18:00 19:00 23:00 Add Off On Custom Schedule" at bounding box center [633, 102] width 283 height 82
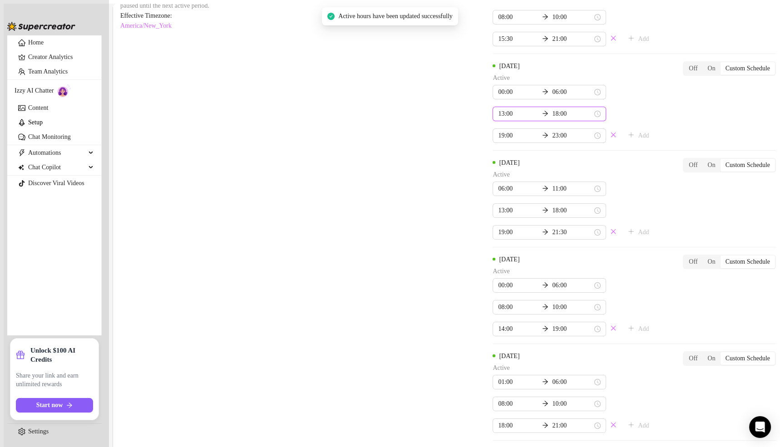
click at [498, 119] on input "13:00" at bounding box center [518, 114] width 40 height 10
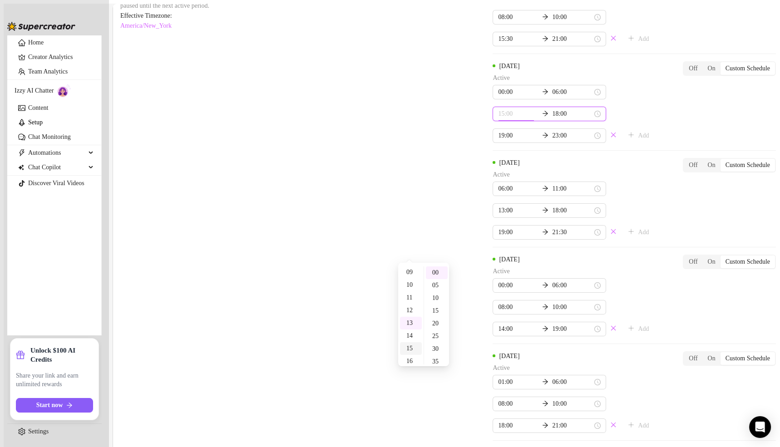
scroll to position [62, 0]
click at [410, 310] on div "08" at bounding box center [411, 312] width 22 height 13
type input "08:00"
click at [552, 119] on input "18:00" at bounding box center [572, 114] width 40 height 10
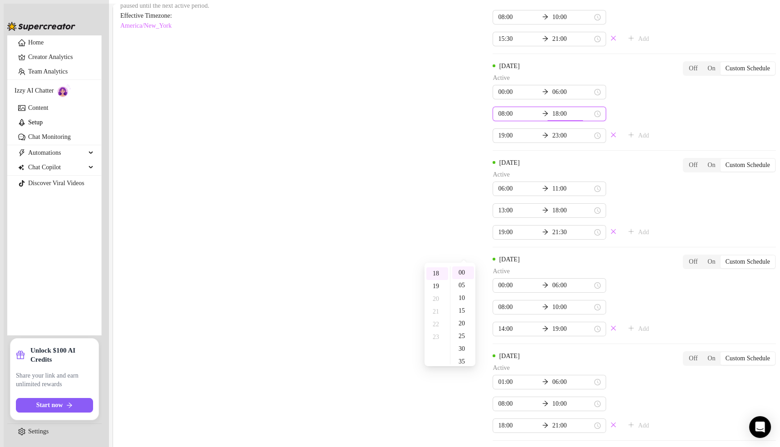
scroll to position [229, 0]
type input "10:00"
click at [438, 276] on div "10" at bounding box center [437, 276] width 22 height 13
click at [575, 259] on div "Monday Active 01:00 06:00 08:00 10:00 15:30 21:00 Add Off On Custom Schedule Tu…" at bounding box center [633, 275] width 283 height 620
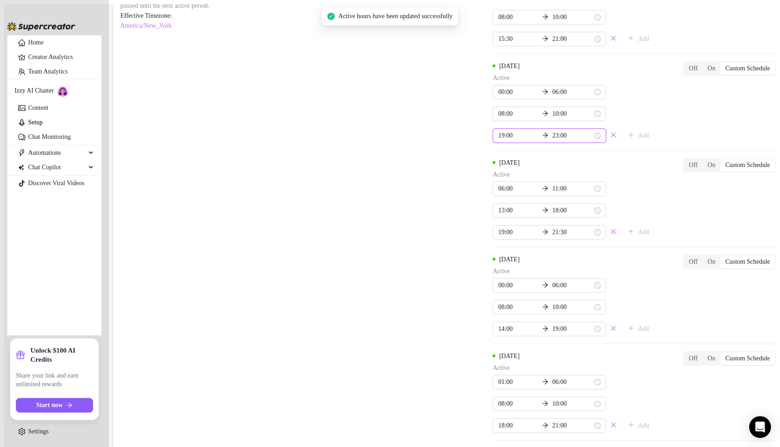
click at [498, 141] on input "19:00" at bounding box center [518, 136] width 40 height 10
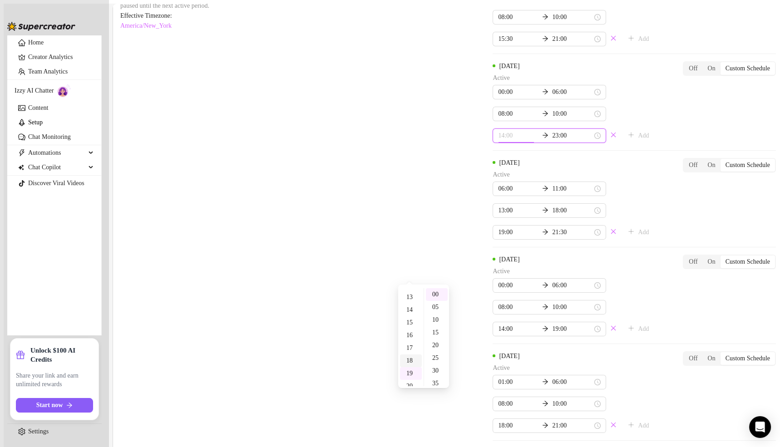
scroll to position [0, 0]
click at [408, 323] on div "14" at bounding box center [411, 327] width 22 height 13
type input "14:00"
click at [432, 294] on div "00" at bounding box center [437, 294] width 22 height 13
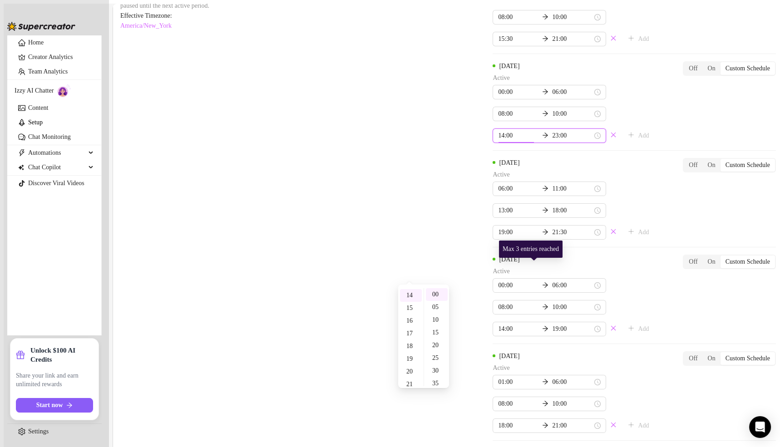
click at [557, 143] on div "Tuesday Active 00:00 06:00 08:00 10:00 14:00 23:00 Add Off On Custom Schedule" at bounding box center [633, 102] width 283 height 82
type input "19:00"
click at [435, 298] on div "19" at bounding box center [437, 297] width 22 height 13
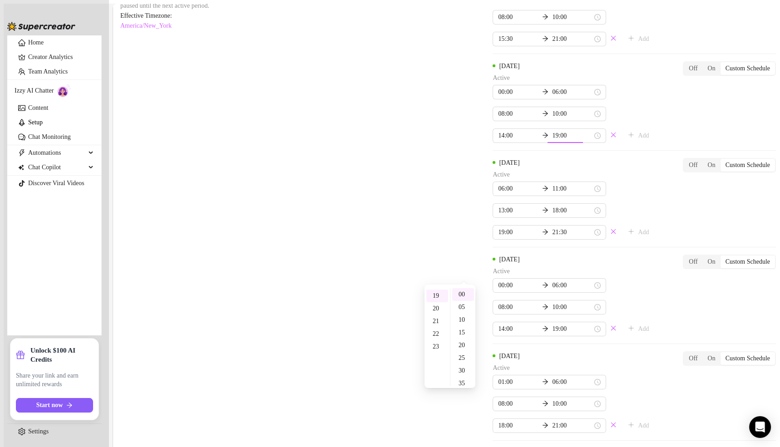
click at [588, 268] on div "Monday Active 01:00 06:00 08:00 10:00 15:30 21:00 Add Off On Custom Schedule Tu…" at bounding box center [633, 275] width 283 height 620
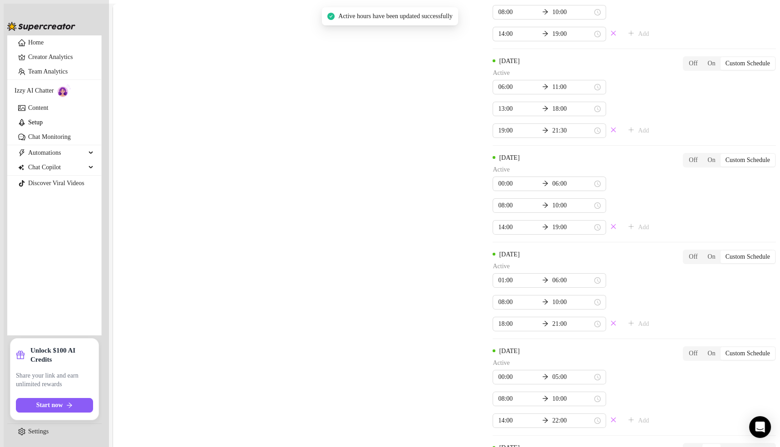
scroll to position [791, 0]
click at [498, 91] on input "06:00" at bounding box center [518, 86] width 40 height 10
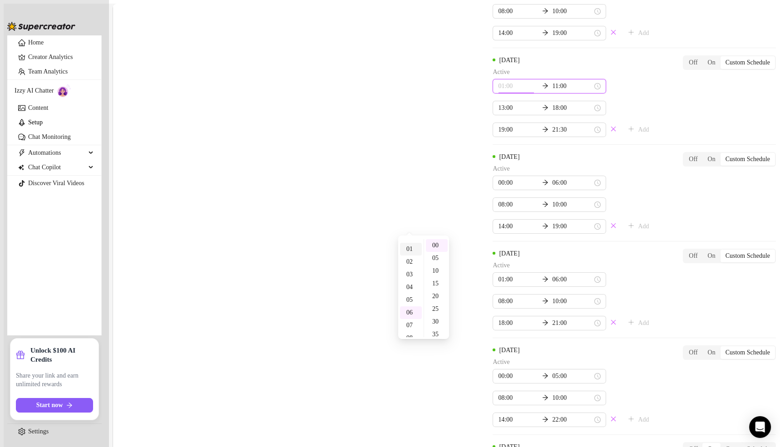
scroll to position [0, 0]
type input "00:00"
click at [409, 244] on div "00" at bounding box center [411, 245] width 22 height 13
click at [552, 91] on input "11:00" at bounding box center [572, 86] width 40 height 10
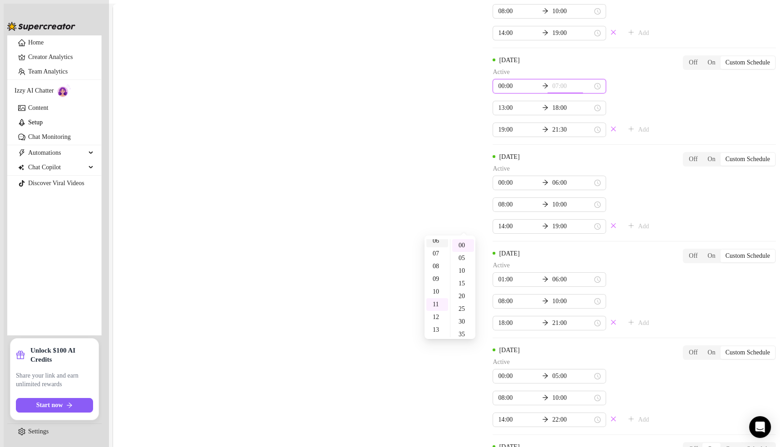
type input "06:00"
click at [435, 241] on div "06" at bounding box center [437, 241] width 22 height 13
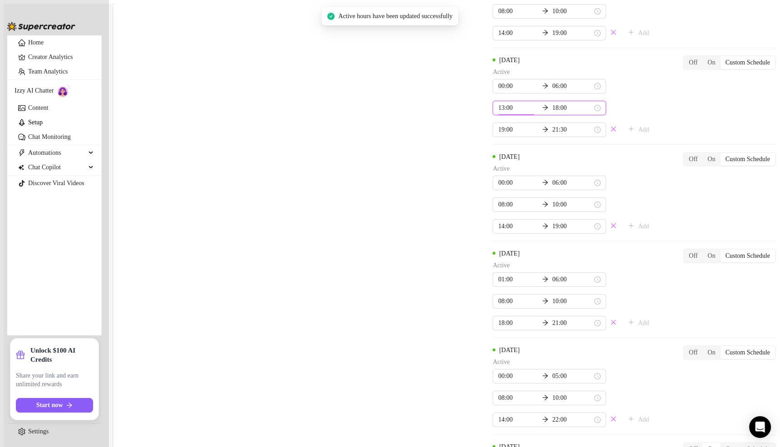
click at [498, 113] on input "13:00" at bounding box center [518, 108] width 40 height 10
click at [410, 278] on div "14" at bounding box center [411, 280] width 22 height 13
type input "14:00"
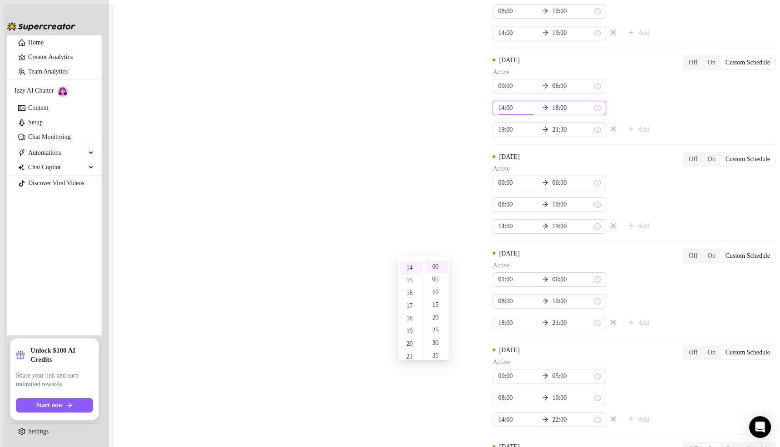
click at [552, 113] on input "18:00" at bounding box center [572, 108] width 40 height 10
click at [436, 304] on div "19" at bounding box center [437, 310] width 22 height 13
click at [436, 303] on div "16" at bounding box center [437, 301] width 22 height 13
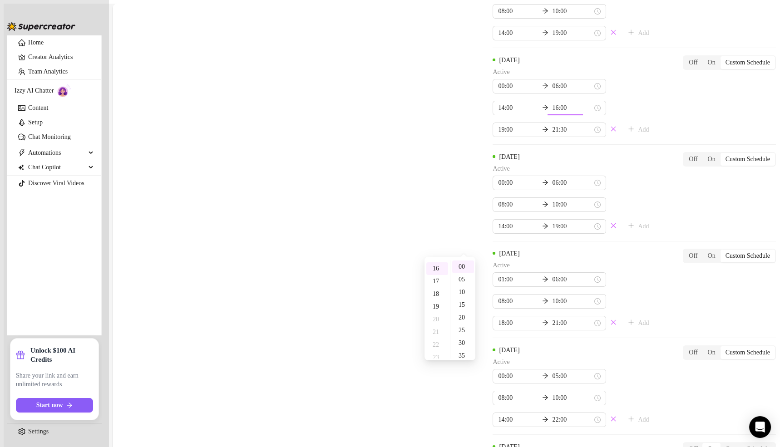
scroll to position [202, 0]
click at [439, 283] on div "17" at bounding box center [437, 280] width 22 height 13
type input "17:00"
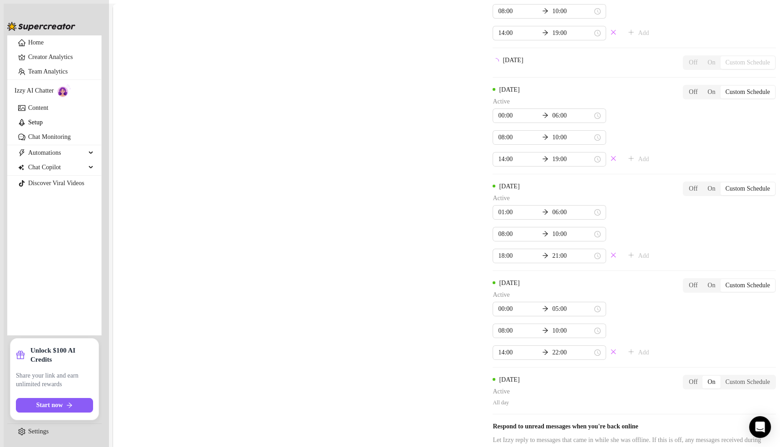
click at [584, 245] on div "Monday Active 01:00 06:00 08:00 10:00 15:30 21:00 Add Off On Custom Schedule Tu…" at bounding box center [633, 138] width 283 height 553
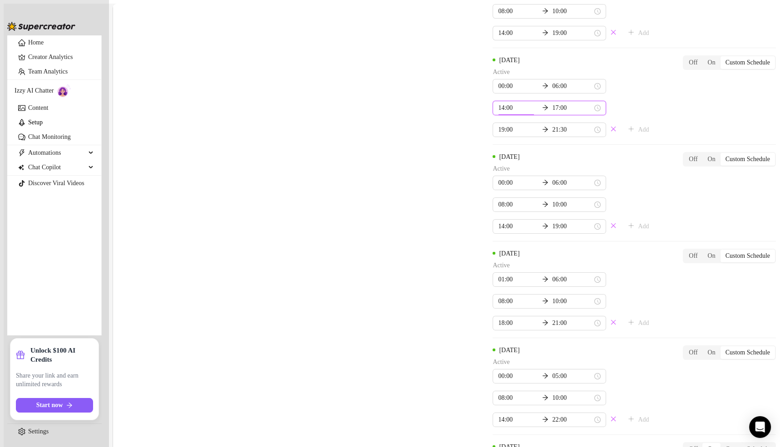
click at [498, 113] on input "14:00" at bounding box center [518, 108] width 40 height 10
click at [411, 274] on div "08" at bounding box center [411, 274] width 22 height 13
type input "08:00"
click at [552, 113] on input "17:00" at bounding box center [572, 108] width 40 height 10
type input "10:00"
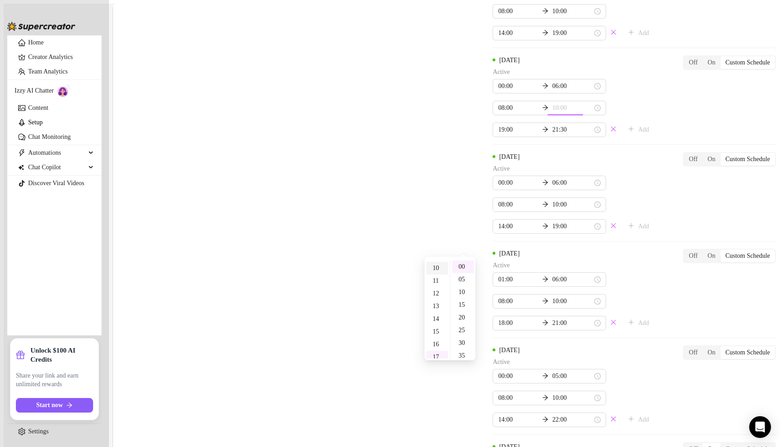
click at [436, 268] on div "10" at bounding box center [437, 268] width 22 height 13
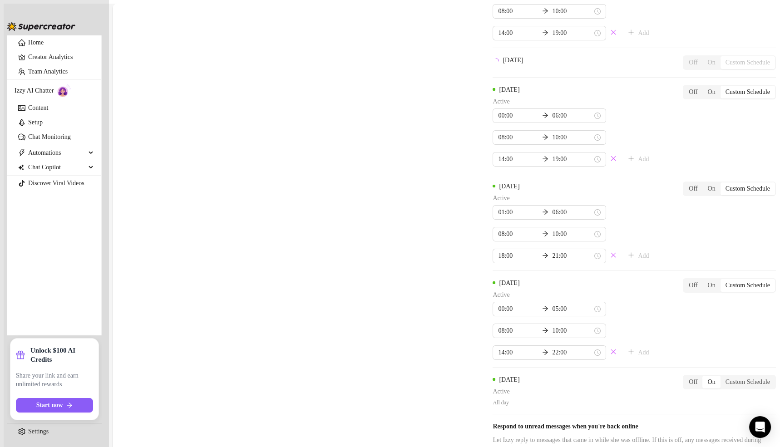
click at [601, 254] on div "Monday Active 01:00 06:00 08:00 10:00 15:30 21:00 Add Off On Custom Schedule Tu…" at bounding box center [633, 138] width 283 height 553
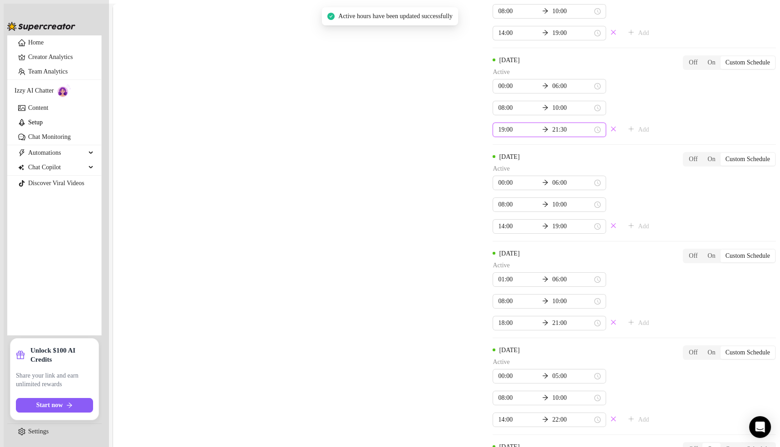
click at [498, 135] on input "19:00" at bounding box center [518, 130] width 40 height 10
click at [577, 137] on div "Wednesday Active 00:00 06:00 08:00 10:00 19:00 21:30 Add Off On Custom Schedule" at bounding box center [633, 96] width 283 height 82
click at [498, 135] on input "19:00" at bounding box center [518, 130] width 40 height 10
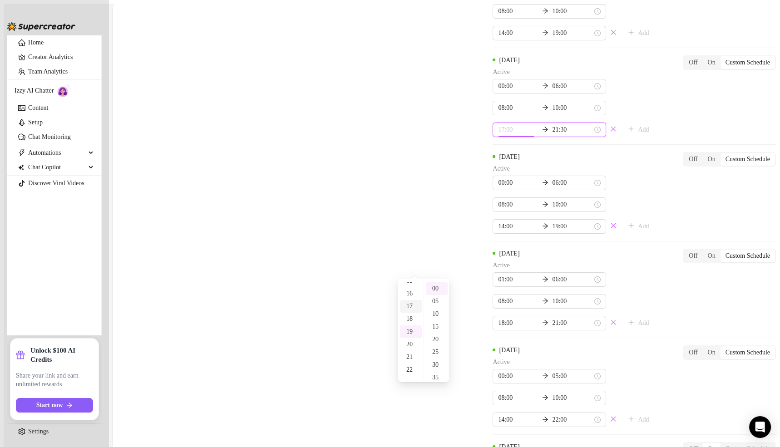
scroll to position [175, 0]
type input "14:00"
click at [410, 291] on div "14" at bounding box center [411, 291] width 22 height 13
click at [552, 135] on input "21:30" at bounding box center [572, 130] width 40 height 10
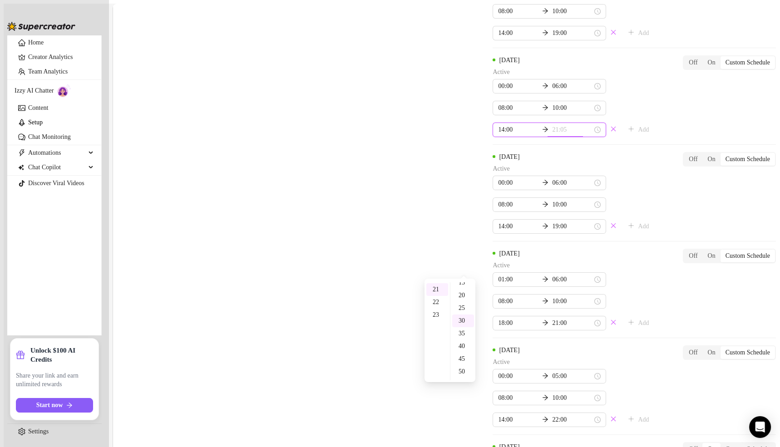
scroll to position [0, 0]
type input "21:00"
click at [463, 285] on div "00" at bounding box center [463, 288] width 22 height 13
click at [581, 264] on div "Monday Active 01:00 06:00 08:00 10:00 15:30 21:00 Add Off On Custom Schedule Tu…" at bounding box center [633, 172] width 283 height 620
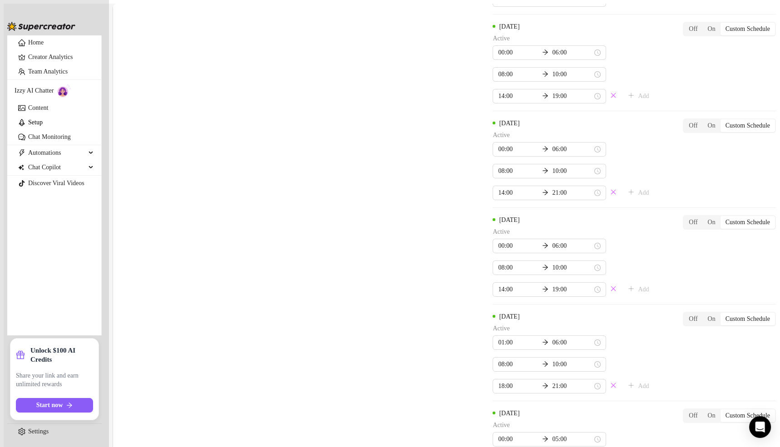
scroll to position [685, 0]
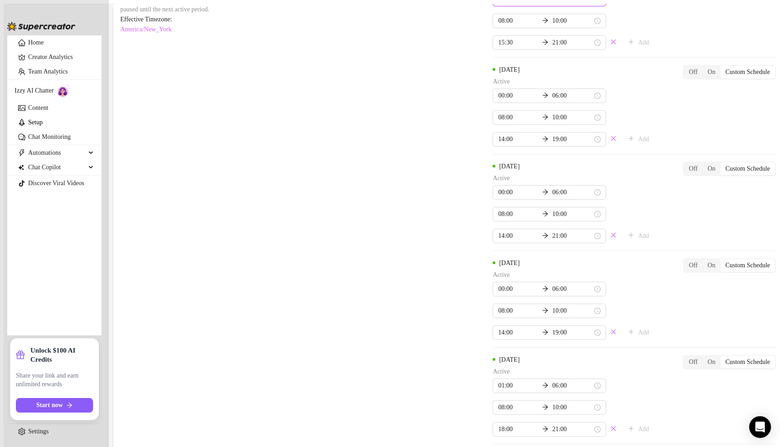
click at [409, 170] on div "02" at bounding box center [411, 172] width 22 height 13
type input "02:00"
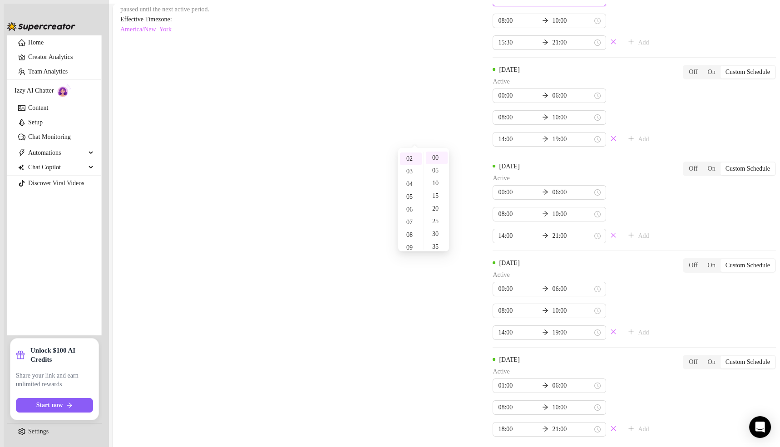
click at [566, 50] on div "Monday Active 02:00 06:00 08:00 10:00 15:30 21:00 Add Off On Custom Schedule" at bounding box center [633, 9] width 283 height 82
click at [588, 162] on div "Monday Active 02:00 06:00 08:00 10:00 15:30 21:00 Add Off On Custom Schedule Tu…" at bounding box center [633, 278] width 283 height 620
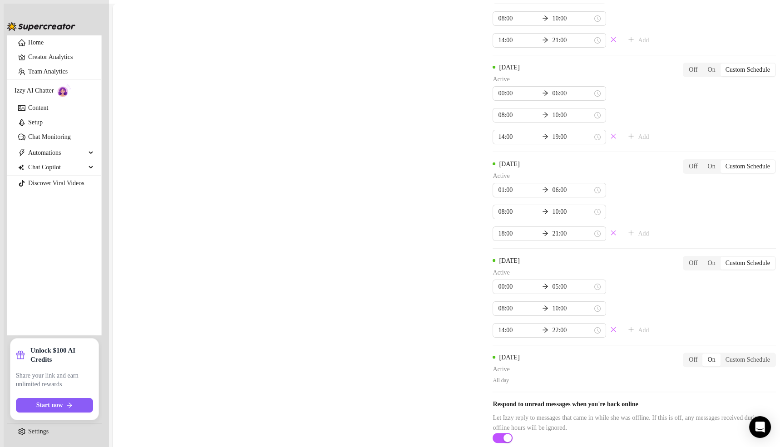
scroll to position [1032, 0]
click at [728, 354] on div "Custom Schedule" at bounding box center [747, 360] width 54 height 13
click at [723, 355] on input "Custom Schedule" at bounding box center [723, 355] width 0 height 0
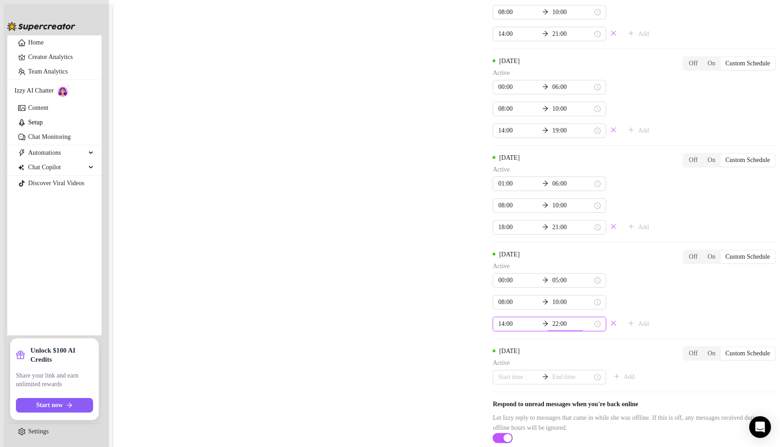
click at [552, 319] on input "22:00" at bounding box center [572, 324] width 40 height 10
click at [438, 377] on div "20" at bounding box center [437, 375] width 22 height 13
type input "20:00"
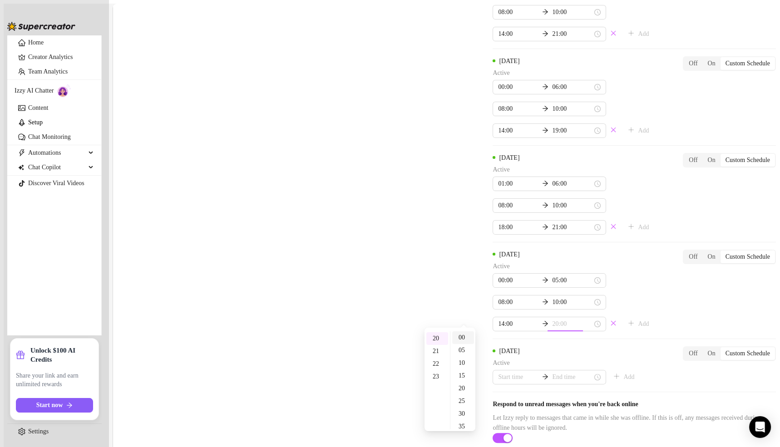
click at [466, 332] on div "00" at bounding box center [463, 337] width 22 height 13
click at [593, 308] on div "Saturday Active 00:00 05:00 08:00 10:00 14:00 20:00 Add Off On Custom Schedule" at bounding box center [633, 291] width 283 height 82
click at [585, 315] on div "Monday Active 02:00 06:00 08:00 10:00 15:30 21:00 Add Off On Custom Schedule Tu…" at bounding box center [633, 79] width 283 height 626
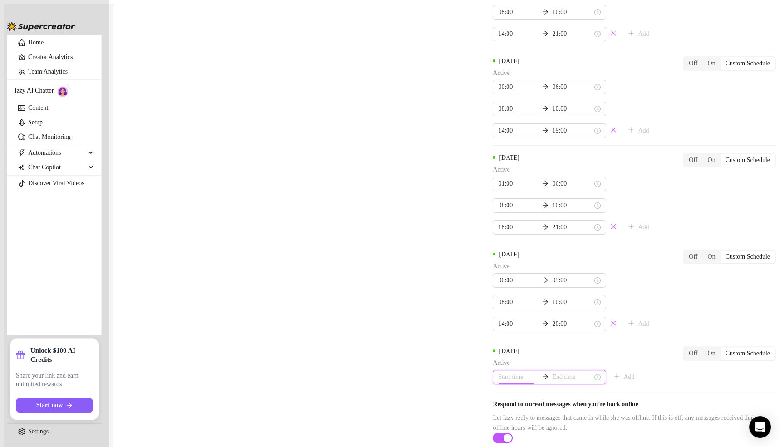
click at [498, 372] on input at bounding box center [518, 377] width 40 height 10
type input "00:00"
click at [570, 250] on div "Saturday Active 00:00 05:00 08:00 10:00 14:00 20:00 Add Off On Custom Schedule" at bounding box center [633, 291] width 283 height 82
click at [498, 372] on input at bounding box center [518, 377] width 40 height 10
type input "04:00"
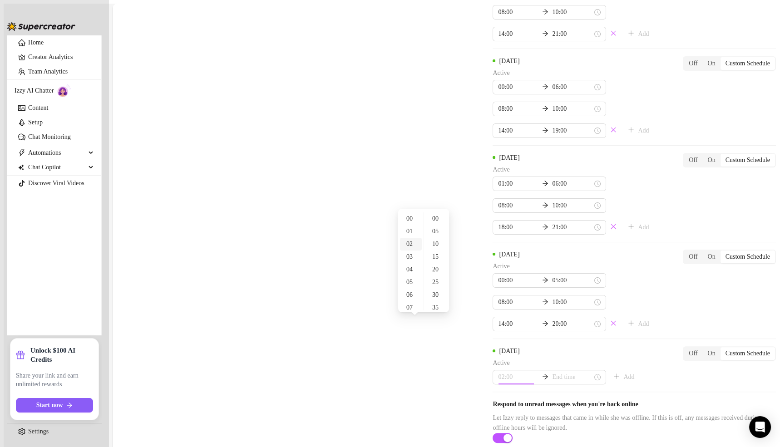
click at [410, 243] on div "02" at bounding box center [411, 244] width 22 height 13
click at [432, 219] on div "00" at bounding box center [437, 218] width 22 height 13
type input "02:00"
click at [610, 263] on div "Saturday Active 00:00 05:00 08:00 10:00 14:00 20:00 Add Off On Custom Schedule" at bounding box center [633, 291] width 283 height 82
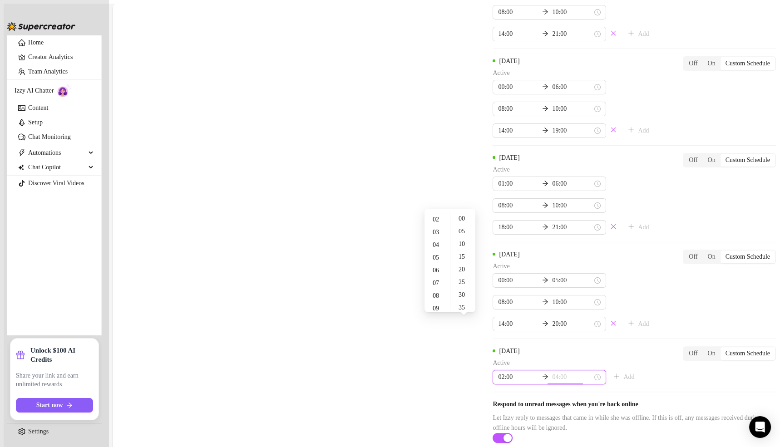
type input "03:00"
type input "04:00"
type input "03:00"
click at [436, 268] on div "06" at bounding box center [437, 270] width 22 height 13
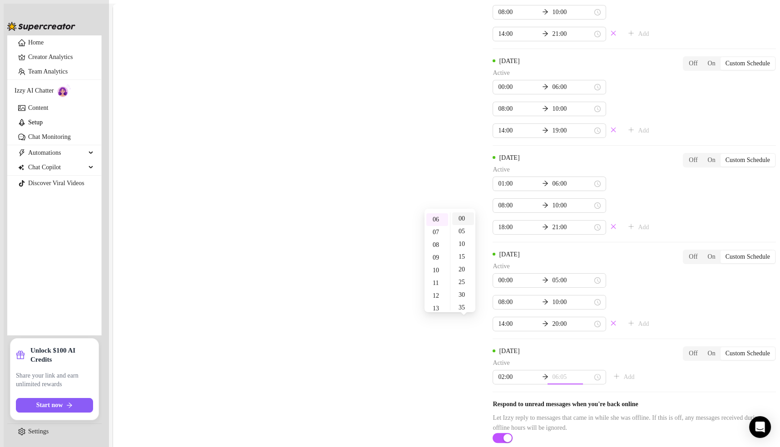
type input "06:00"
click at [463, 219] on div "00" at bounding box center [463, 218] width 22 height 13
click at [611, 311] on div "Monday Active 02:00 06:00 08:00 10:00 15:30 21:00 Add Off On Custom Schedule Tu…" at bounding box center [633, 79] width 283 height 626
click at [623, 374] on span "Add" at bounding box center [628, 377] width 11 height 7
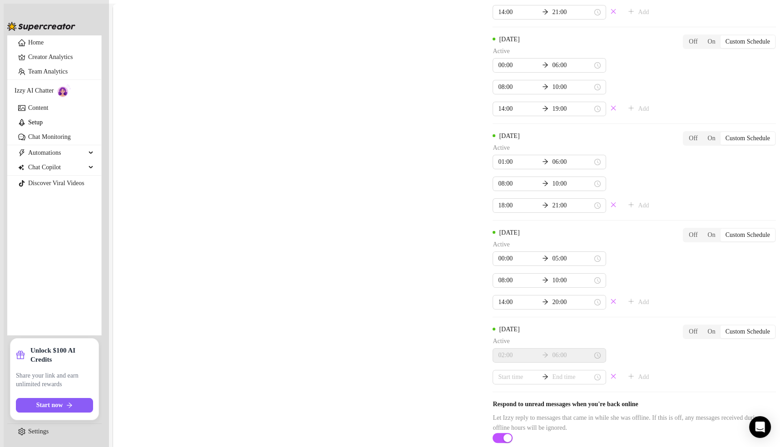
scroll to position [1095, 0]
click at [498, 372] on input at bounding box center [518, 377] width 40 height 10
click at [409, 283] on div "08" at bounding box center [411, 279] width 22 height 13
type input "08:00"
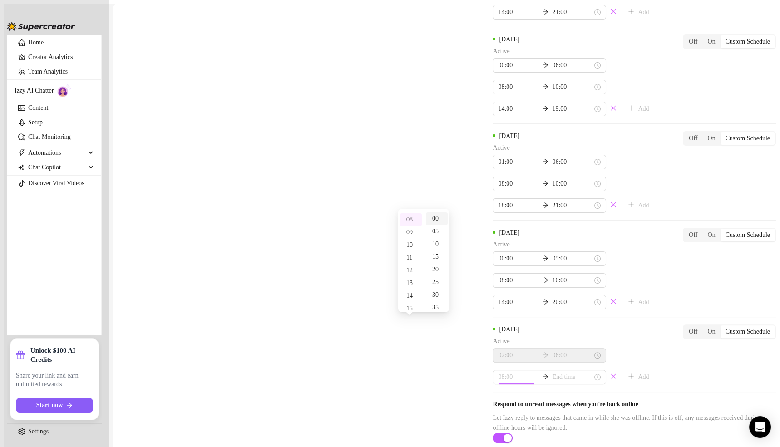
click at [436, 218] on div "00" at bounding box center [437, 218] width 22 height 13
click at [583, 325] on div "Sunday Active 02:00 06:00 08:00 Add Off On Custom Schedule" at bounding box center [633, 355] width 283 height 60
type input "11:00"
click at [413, 244] on div "10" at bounding box center [411, 245] width 22 height 13
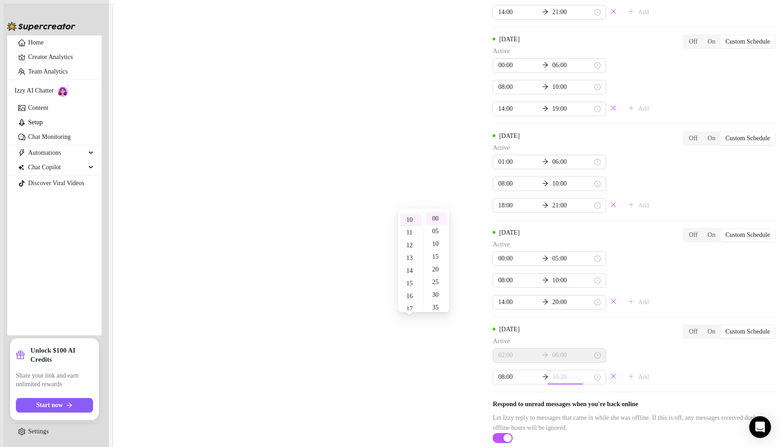
type input "10:00"
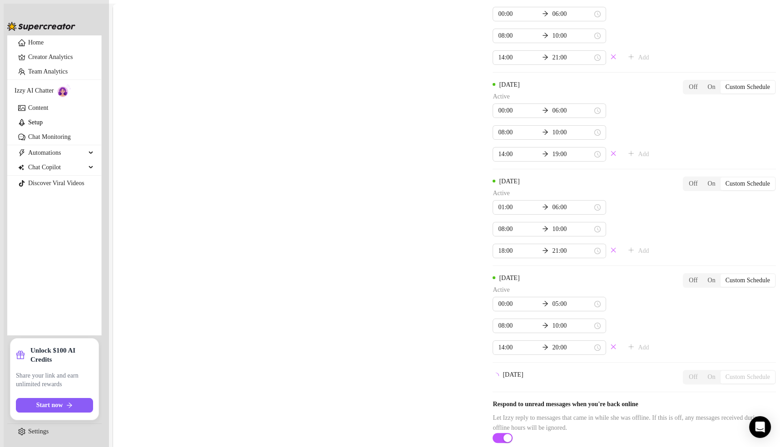
click at [610, 317] on div "Monday Active 02:00 06:00 08:00 10:00 15:30 21:00 Add Off On Custom Schedule Tu…" at bounding box center [633, 91] width 283 height 602
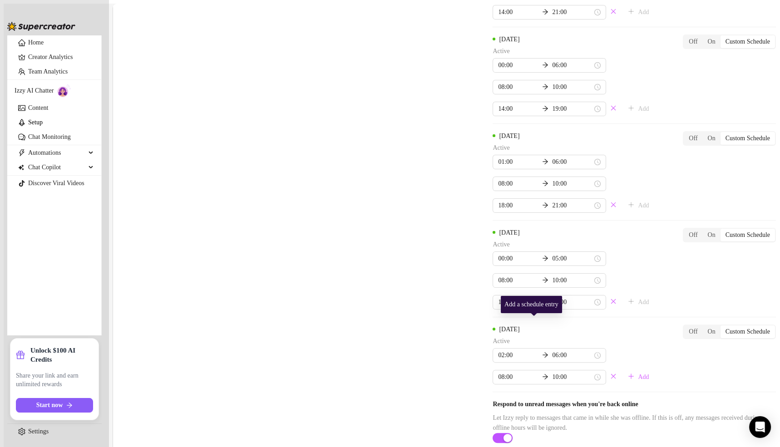
click at [638, 374] on span "Add" at bounding box center [643, 377] width 11 height 7
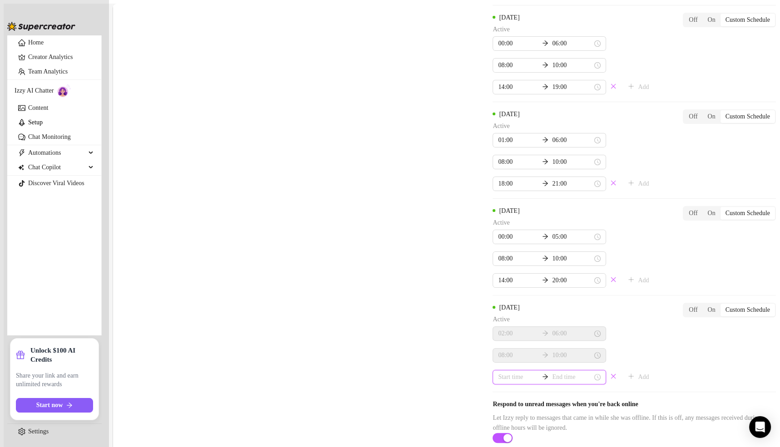
click at [498, 372] on input at bounding box center [518, 377] width 40 height 10
type input "07:00"
click at [409, 306] on div "15" at bounding box center [411, 311] width 22 height 13
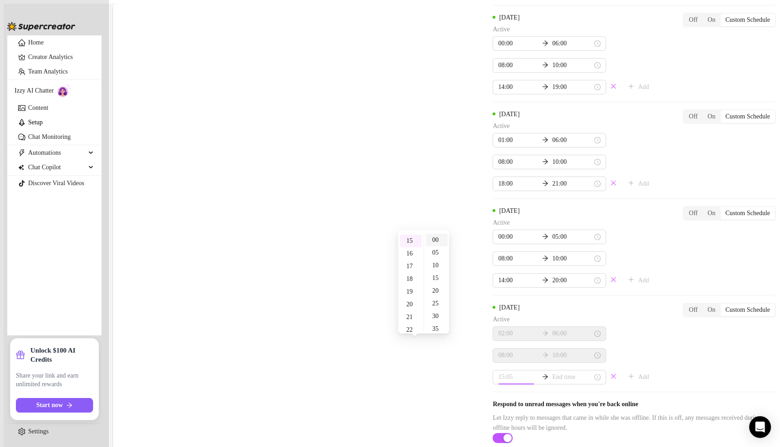
type input "15:00"
drag, startPoint x: 438, startPoint y: 239, endPoint x: 456, endPoint y: 261, distance: 27.4
click at [438, 239] on div "00" at bounding box center [437, 240] width 22 height 13
click at [552, 372] on input at bounding box center [572, 377] width 40 height 10
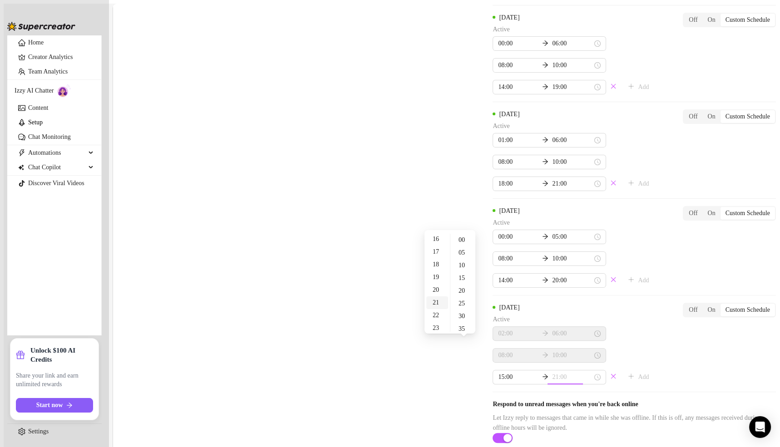
click at [436, 300] on div "21" at bounding box center [437, 302] width 22 height 13
type input "21:00"
click at [576, 353] on div "Monday Active 02:00 06:00 08:00 10:00 15:30 21:00 Add Off On Custom Schedule Tu…" at bounding box center [633, 83] width 283 height 720
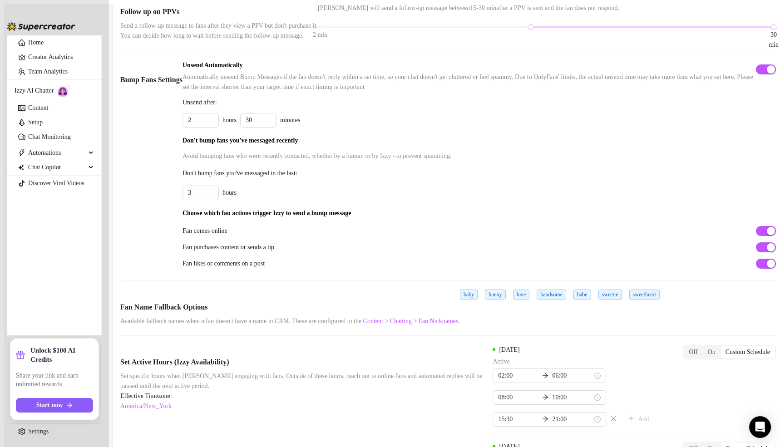
scroll to position [270, 0]
